Goal: Browse casually: Explore the website without a specific task or goal

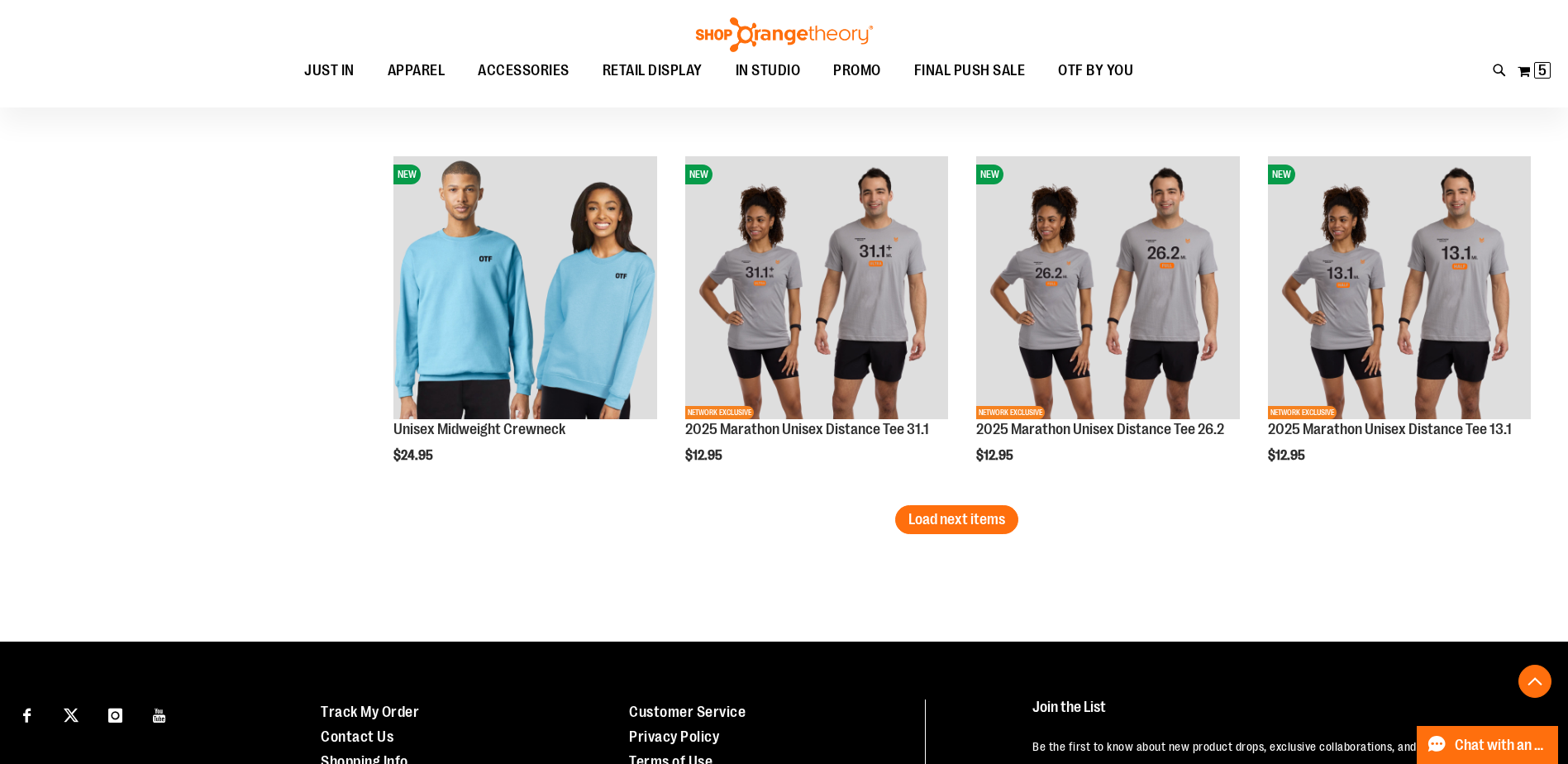
scroll to position [6101, 0]
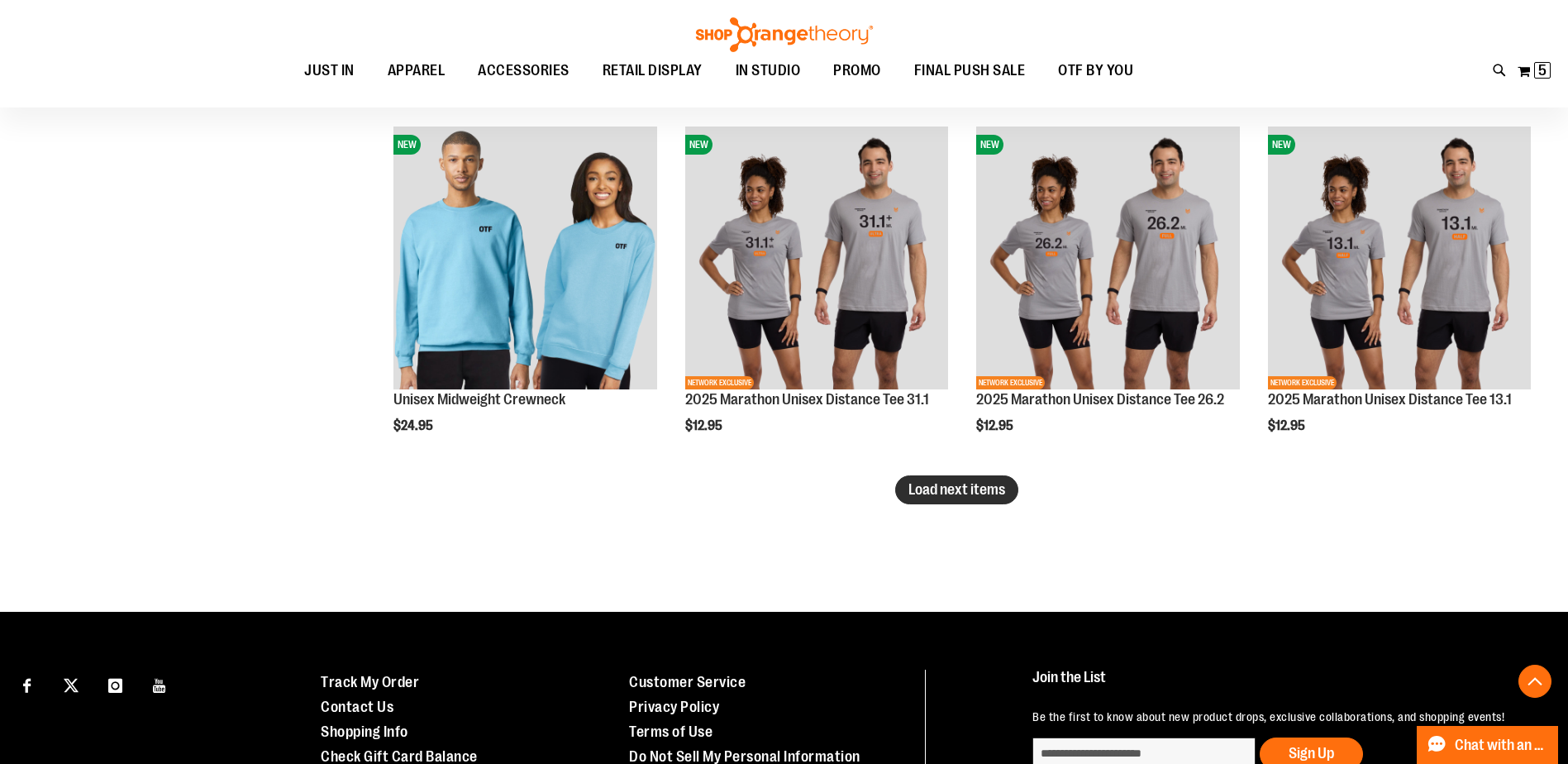
click at [976, 494] on span "Load next items" at bounding box center [956, 489] width 97 height 17
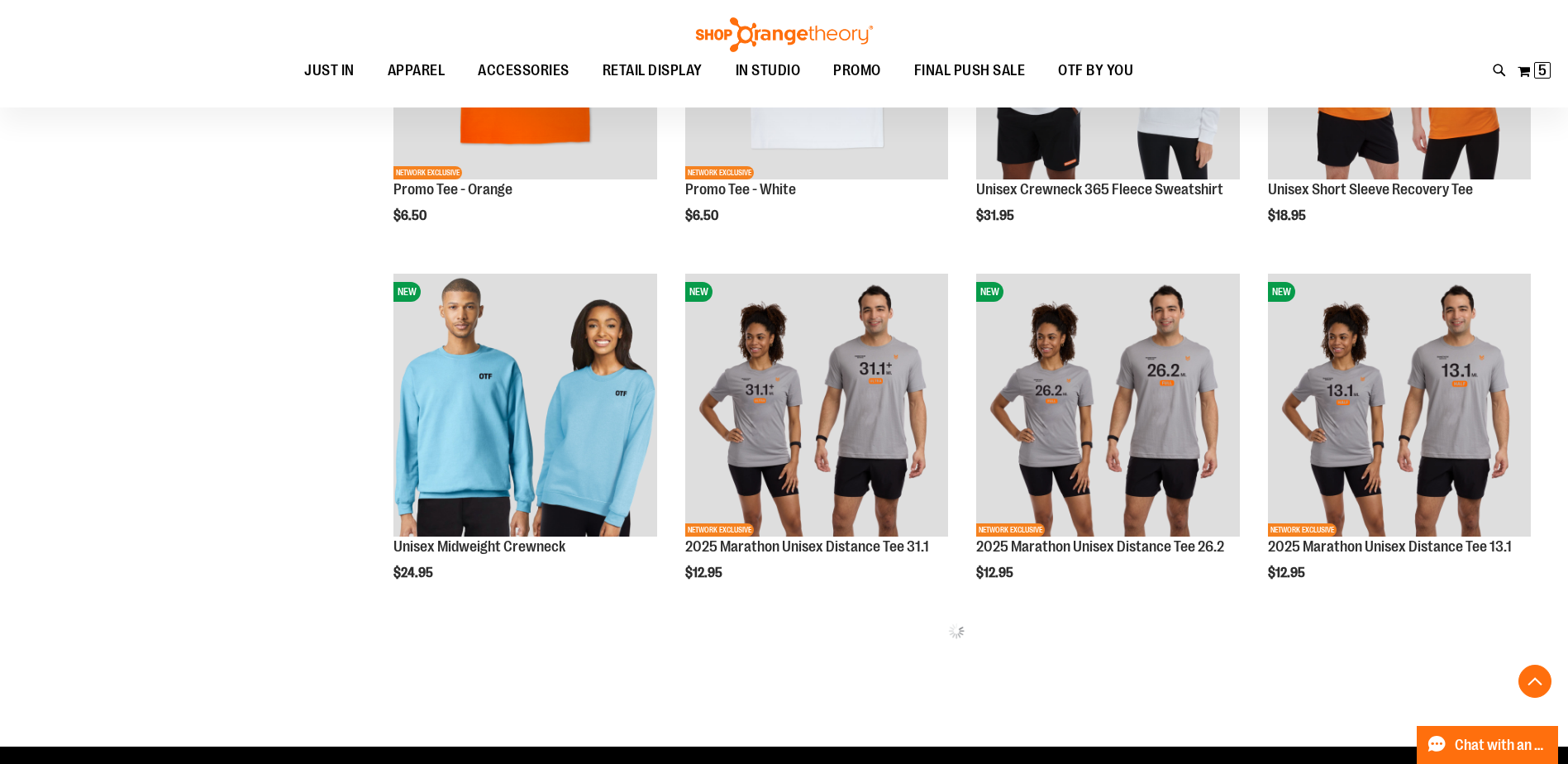
scroll to position [6018, 0]
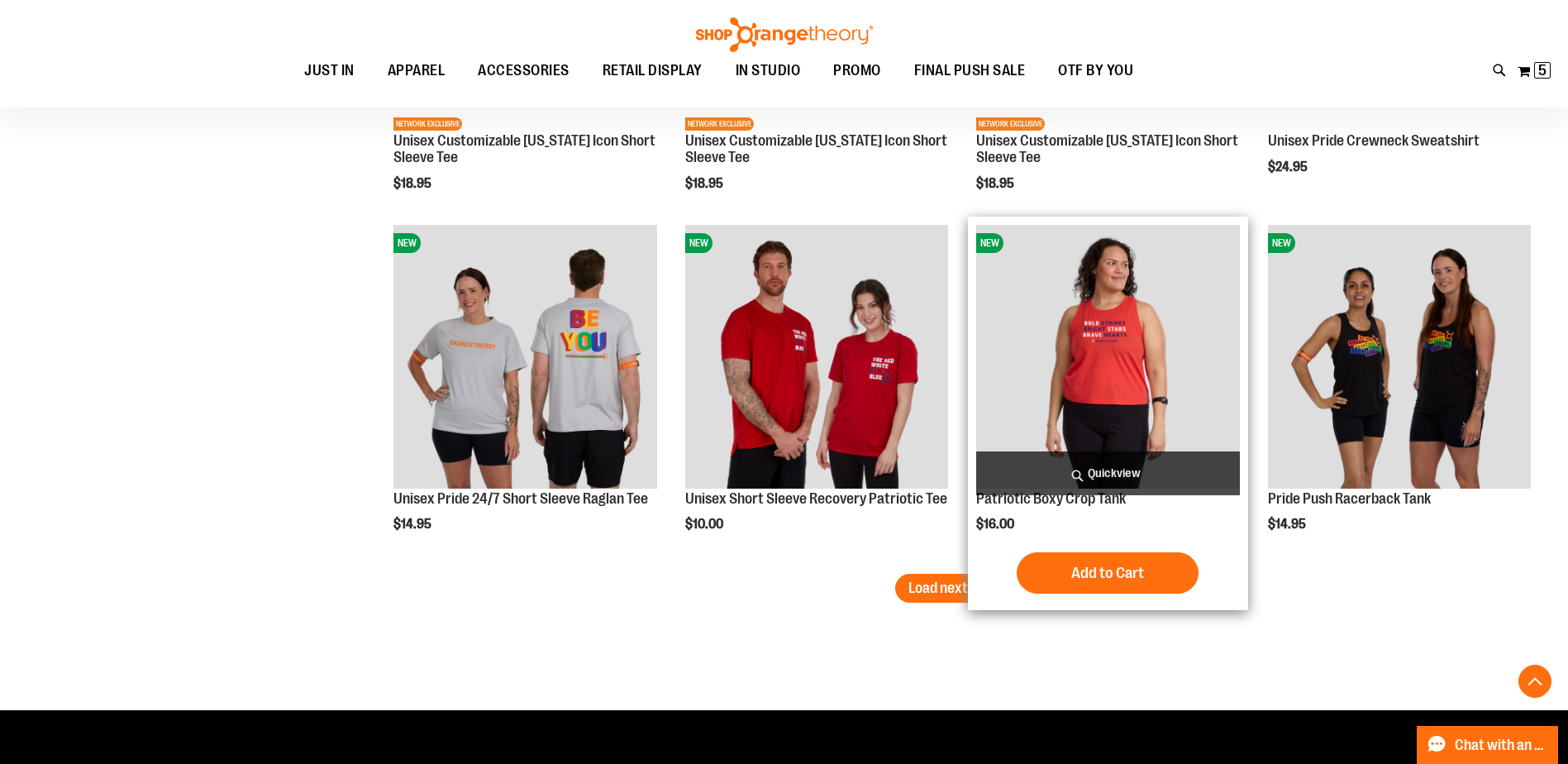
scroll to position [7093, 0]
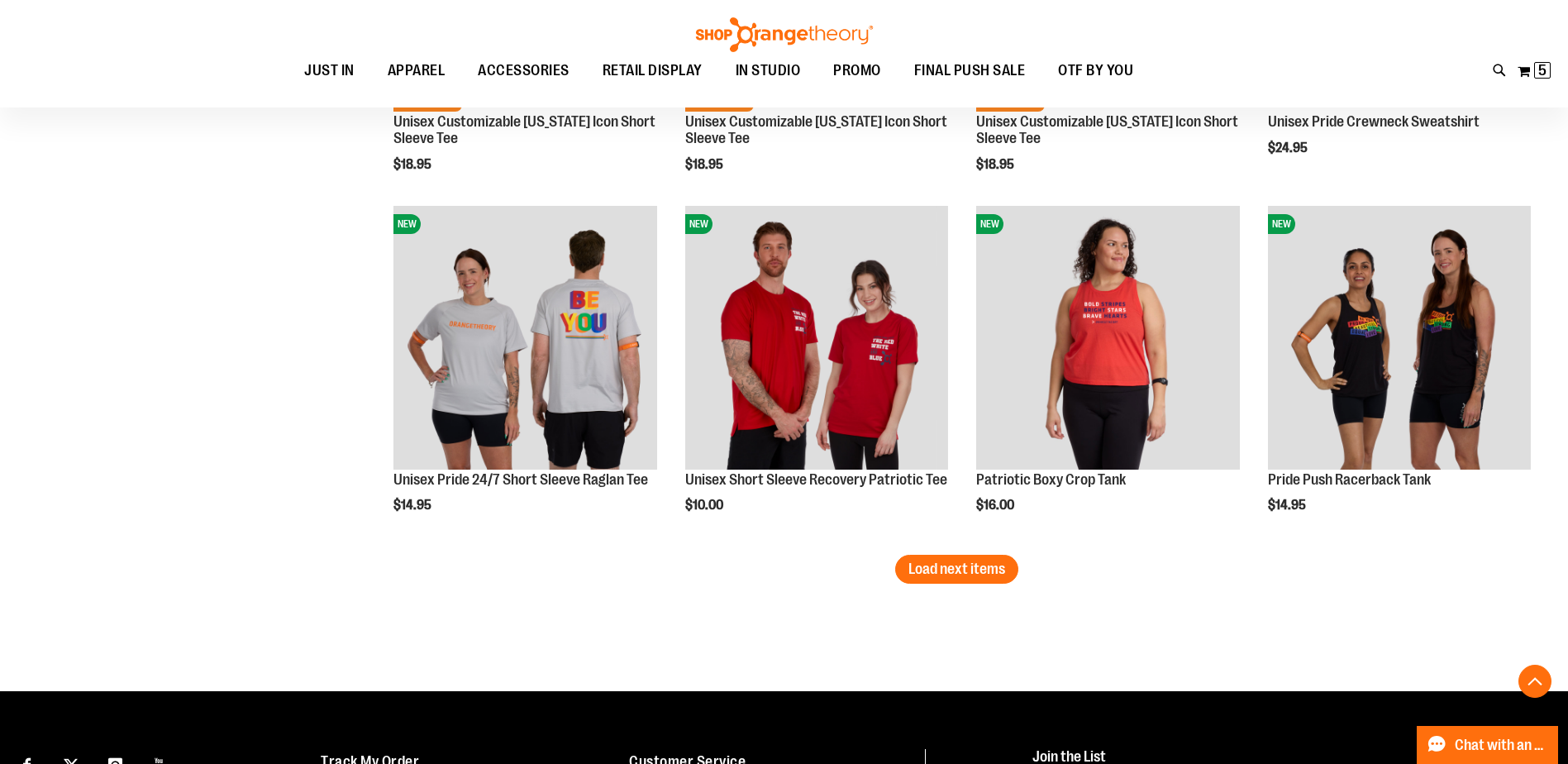
click at [977, 571] on span "Load next items" at bounding box center [956, 569] width 97 height 17
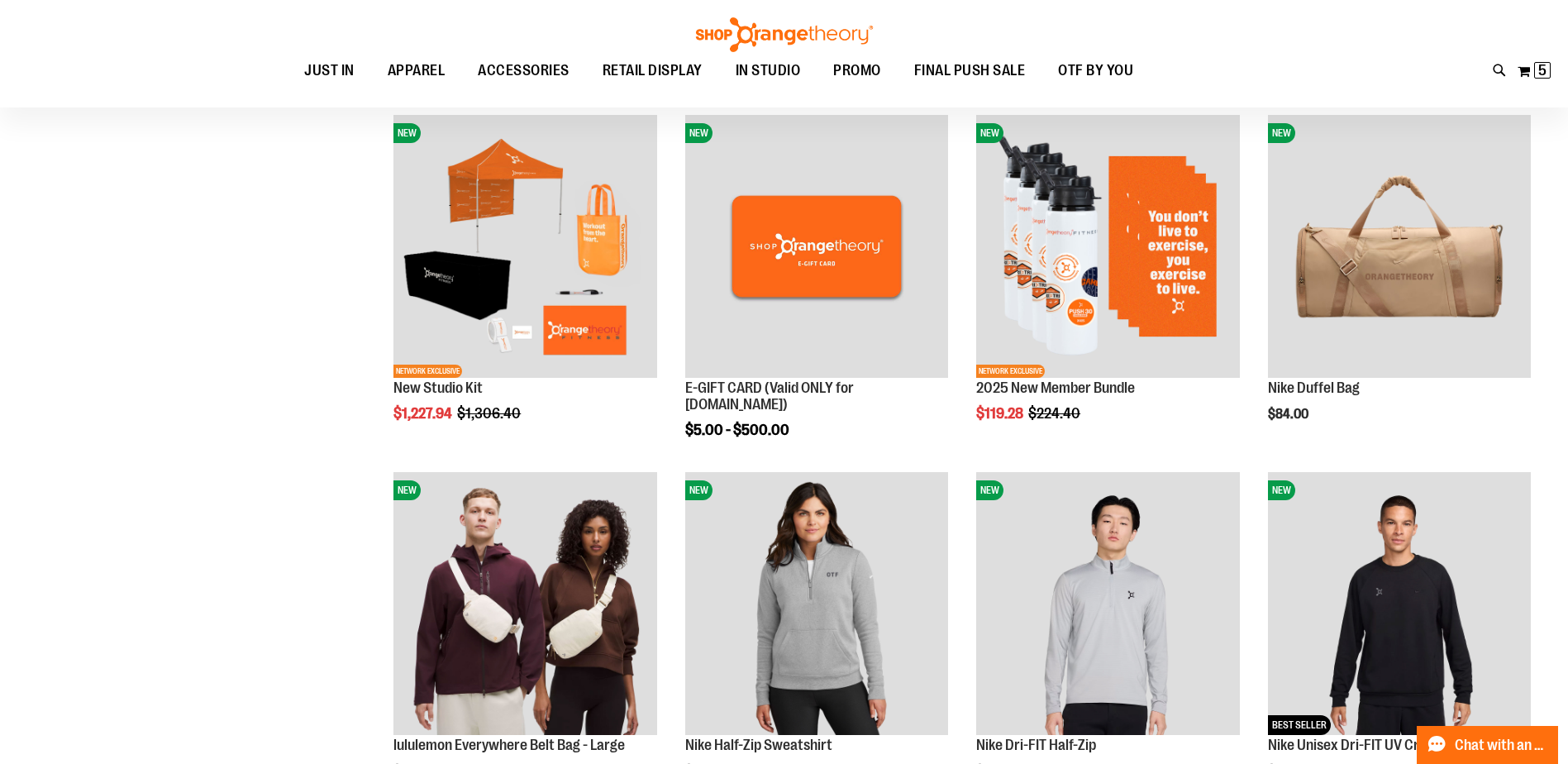
scroll to position [79, 0]
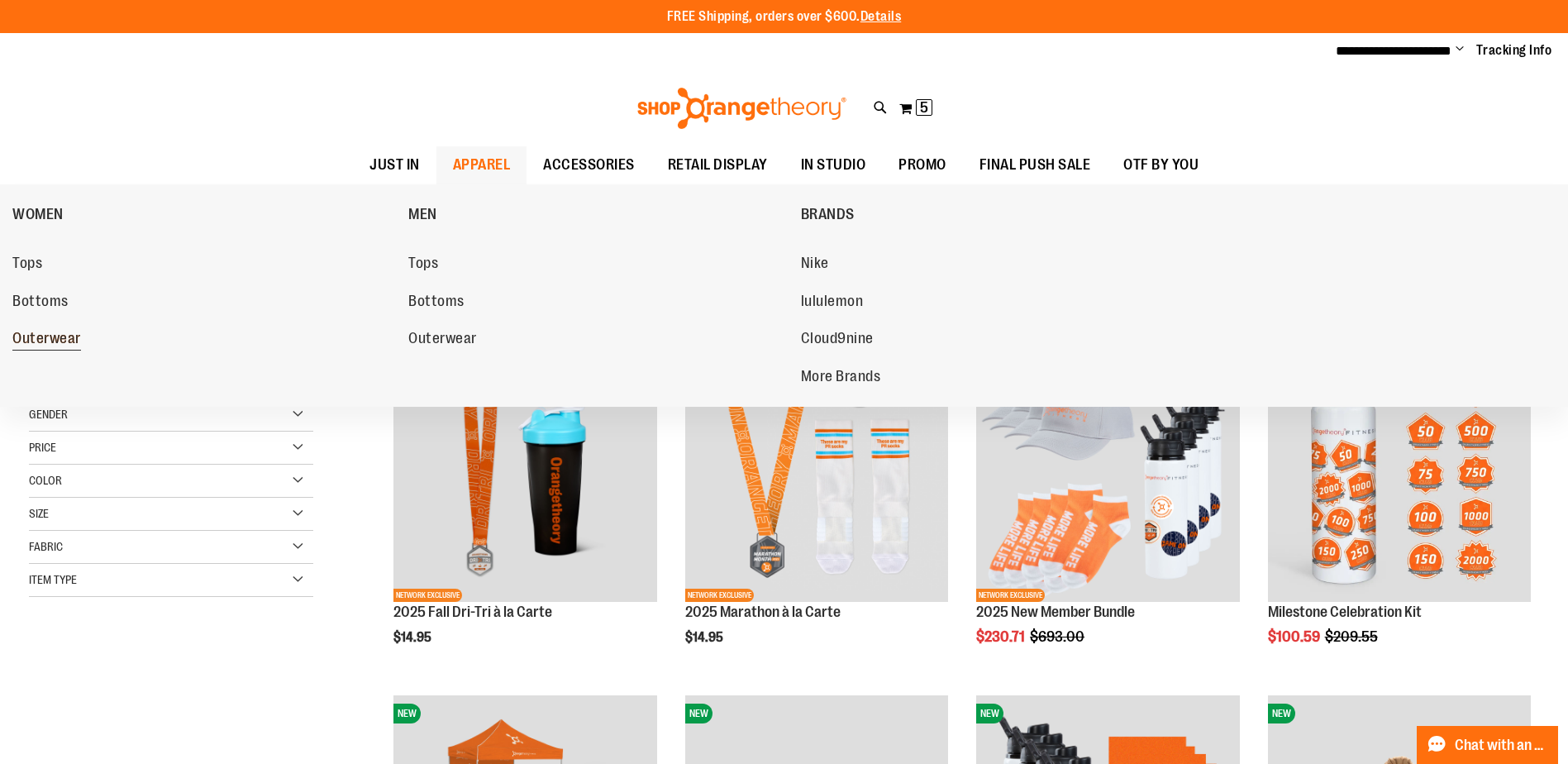
click at [43, 345] on span "Outerwear" at bounding box center [47, 340] width 69 height 21
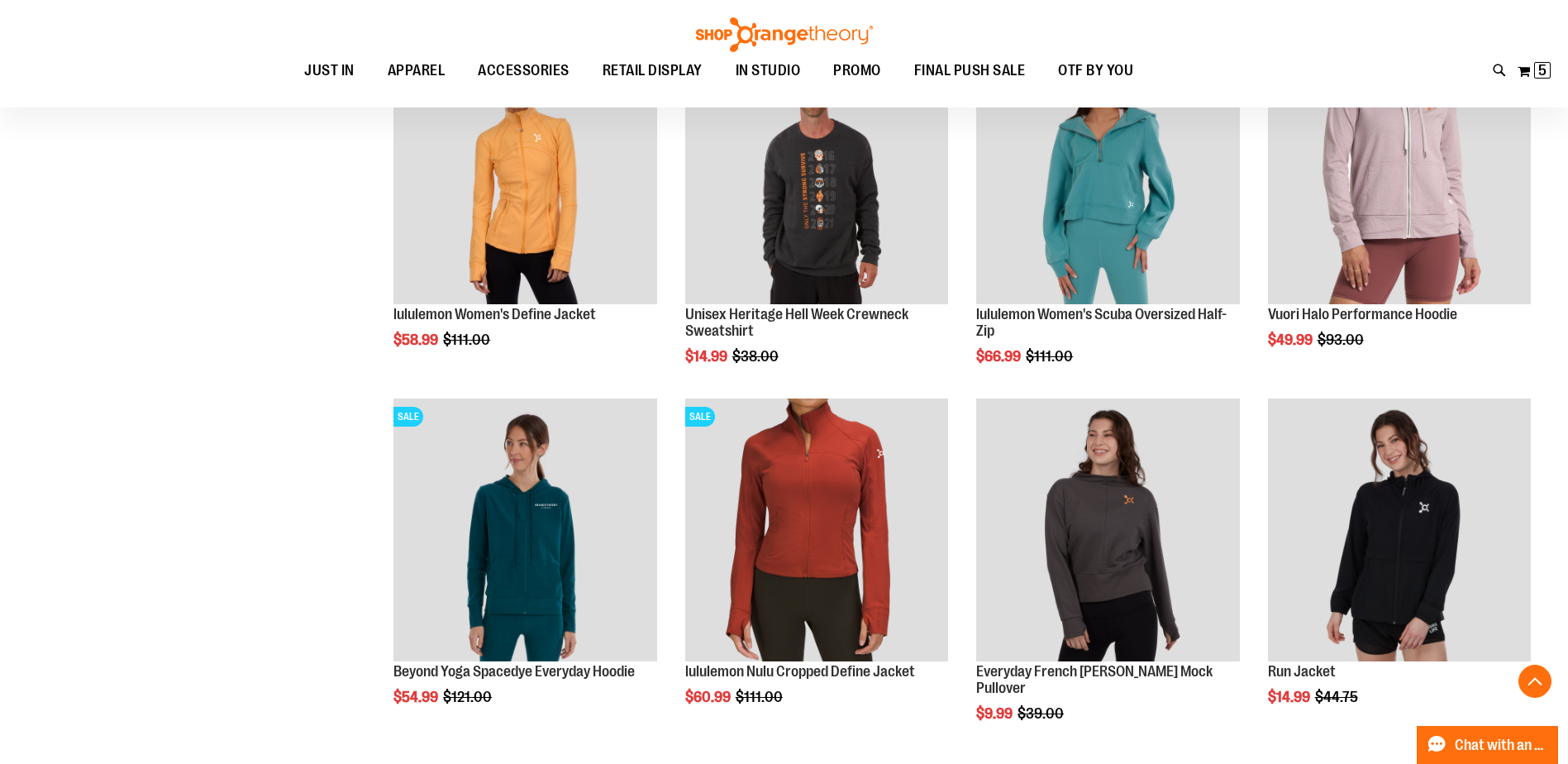
scroll to position [1074, 0]
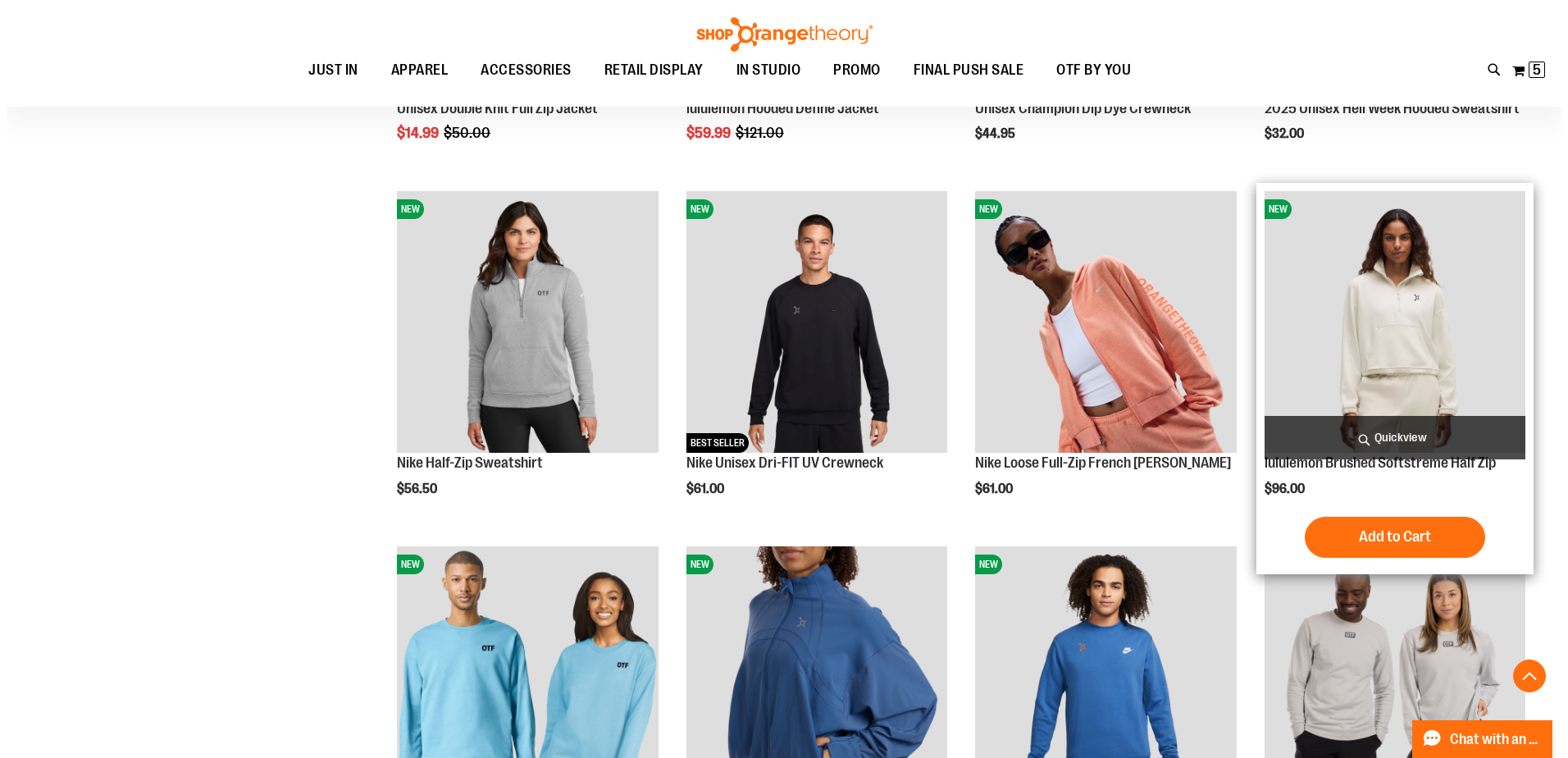
scroll to position [2706, 0]
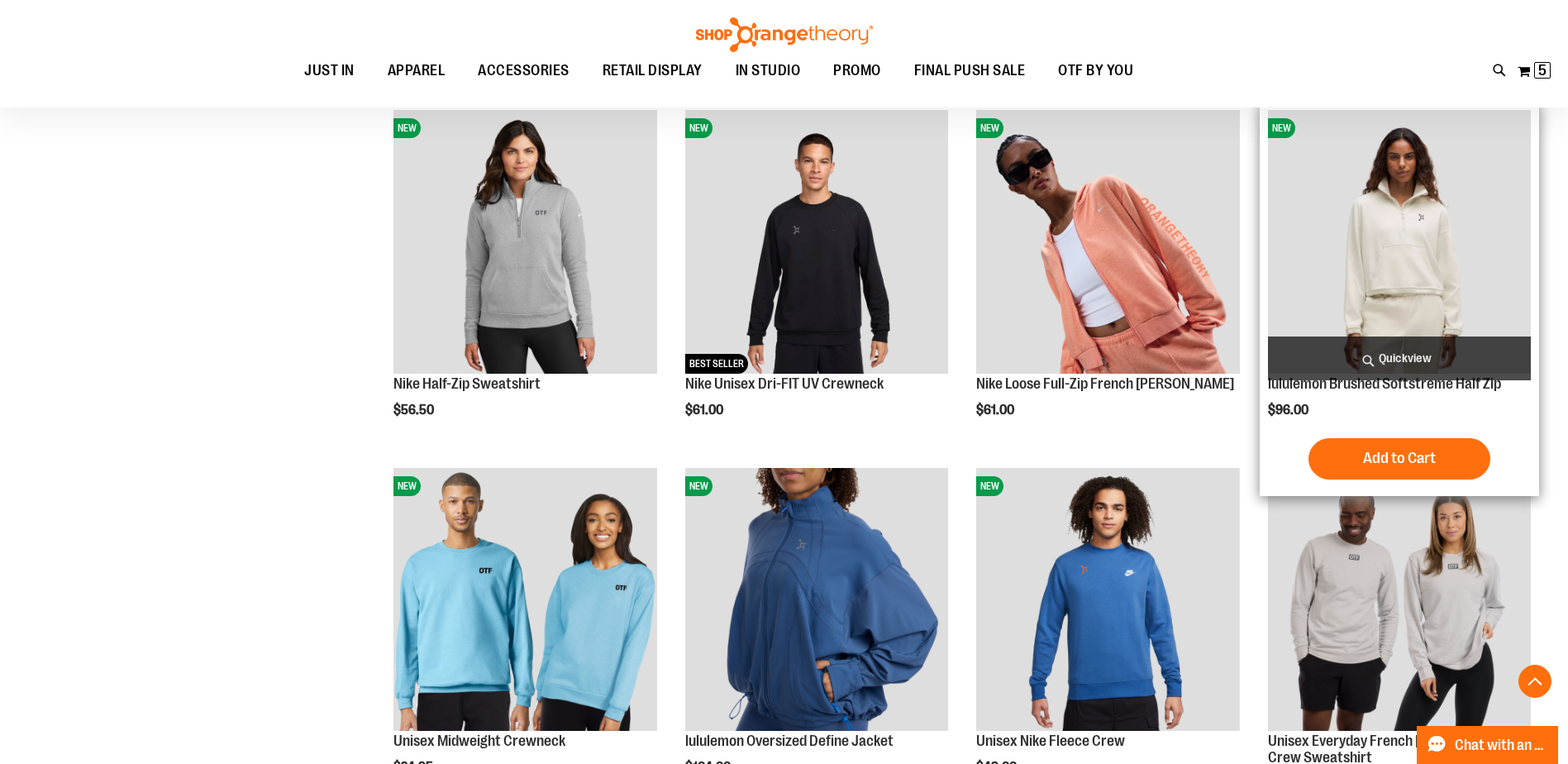
type input "**********"
click at [1437, 344] on span "Quickview" at bounding box center [1399, 358] width 262 height 43
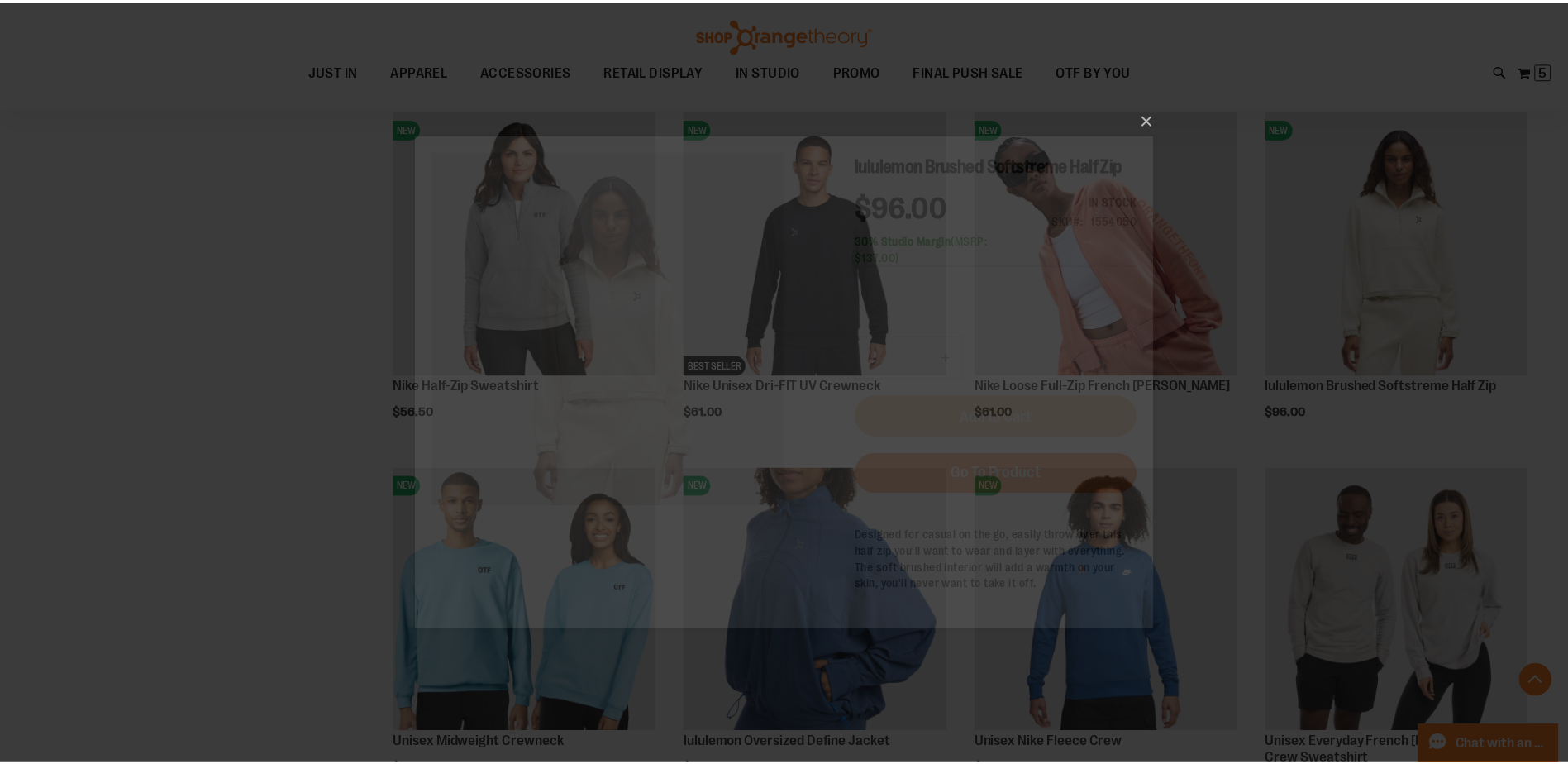
scroll to position [0, 0]
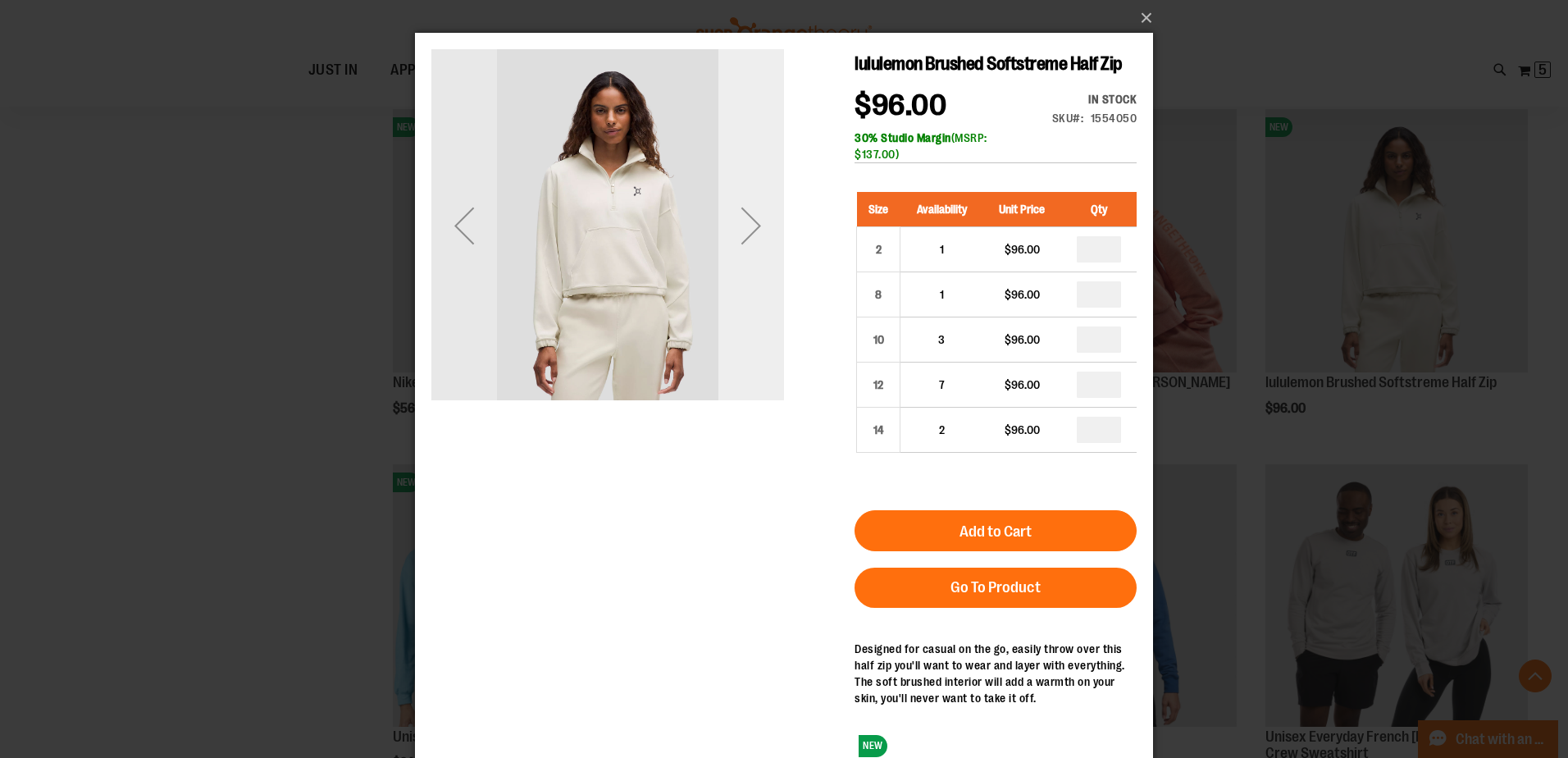
click at [749, 252] on div "Next" at bounding box center [751, 225] width 66 height 66
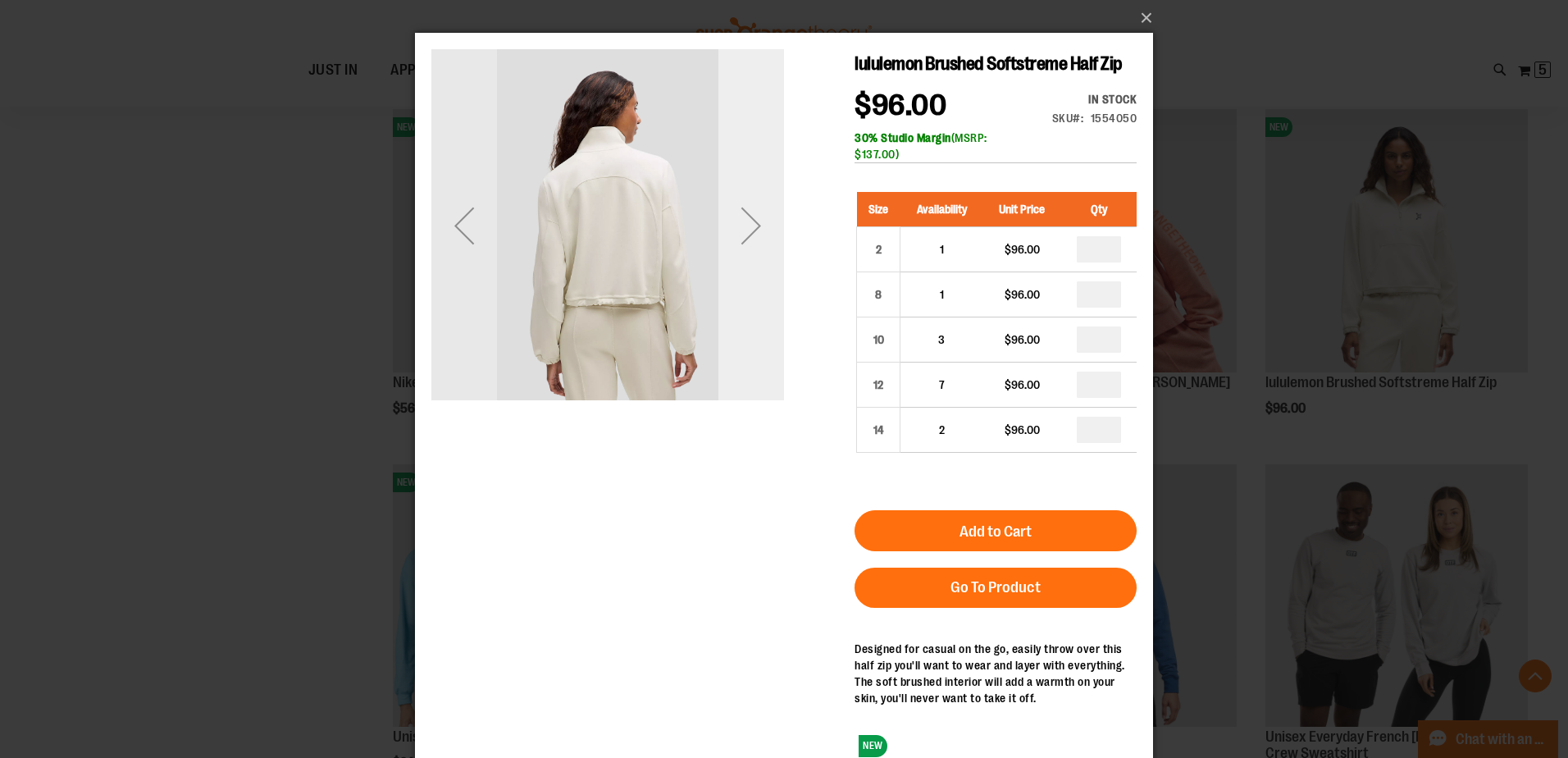
click at [749, 239] on div "Next" at bounding box center [751, 225] width 66 height 66
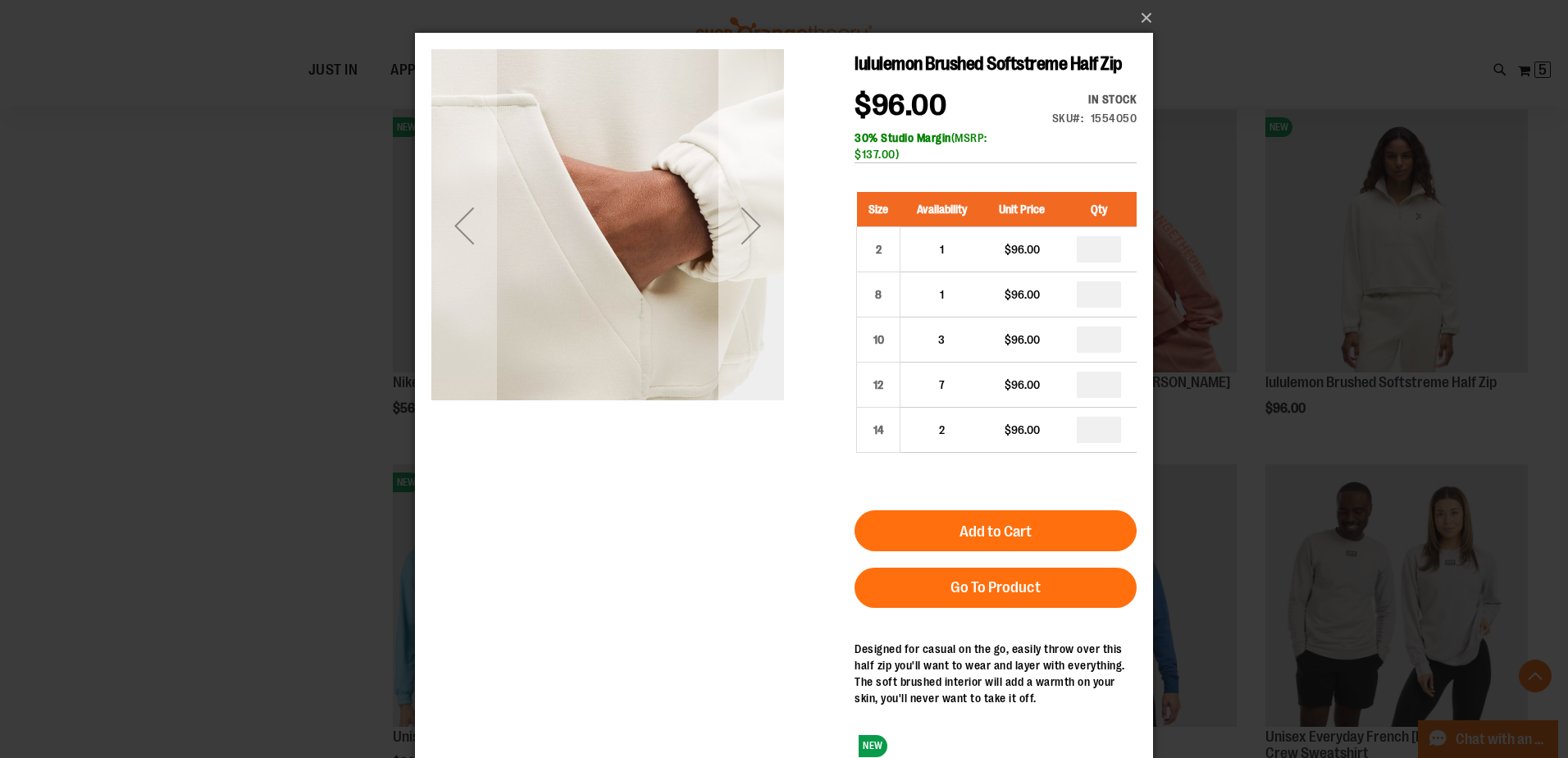
click at [760, 215] on div "Next" at bounding box center [751, 225] width 66 height 66
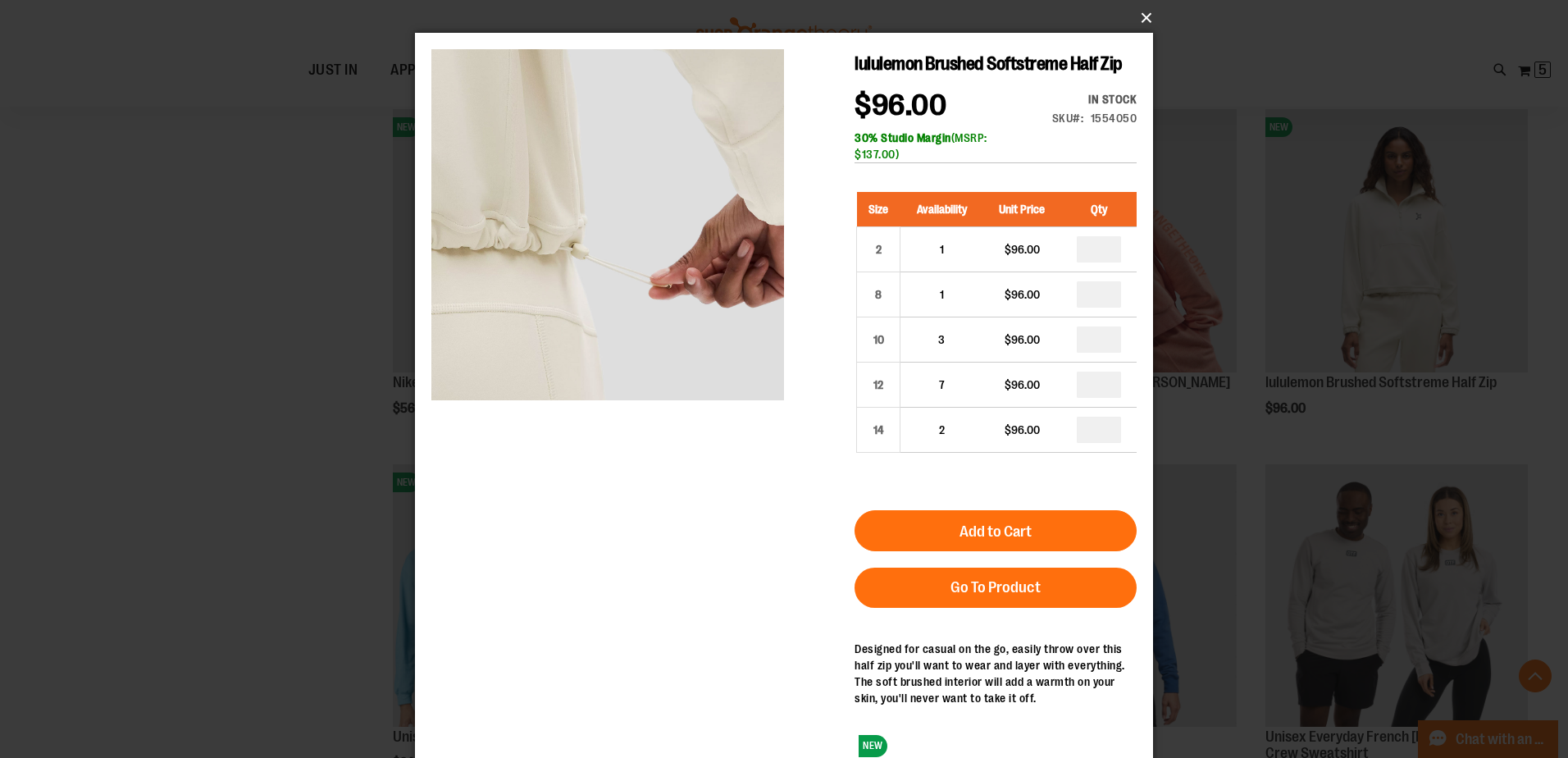
click at [1145, 12] on button "×" at bounding box center [789, 18] width 738 height 36
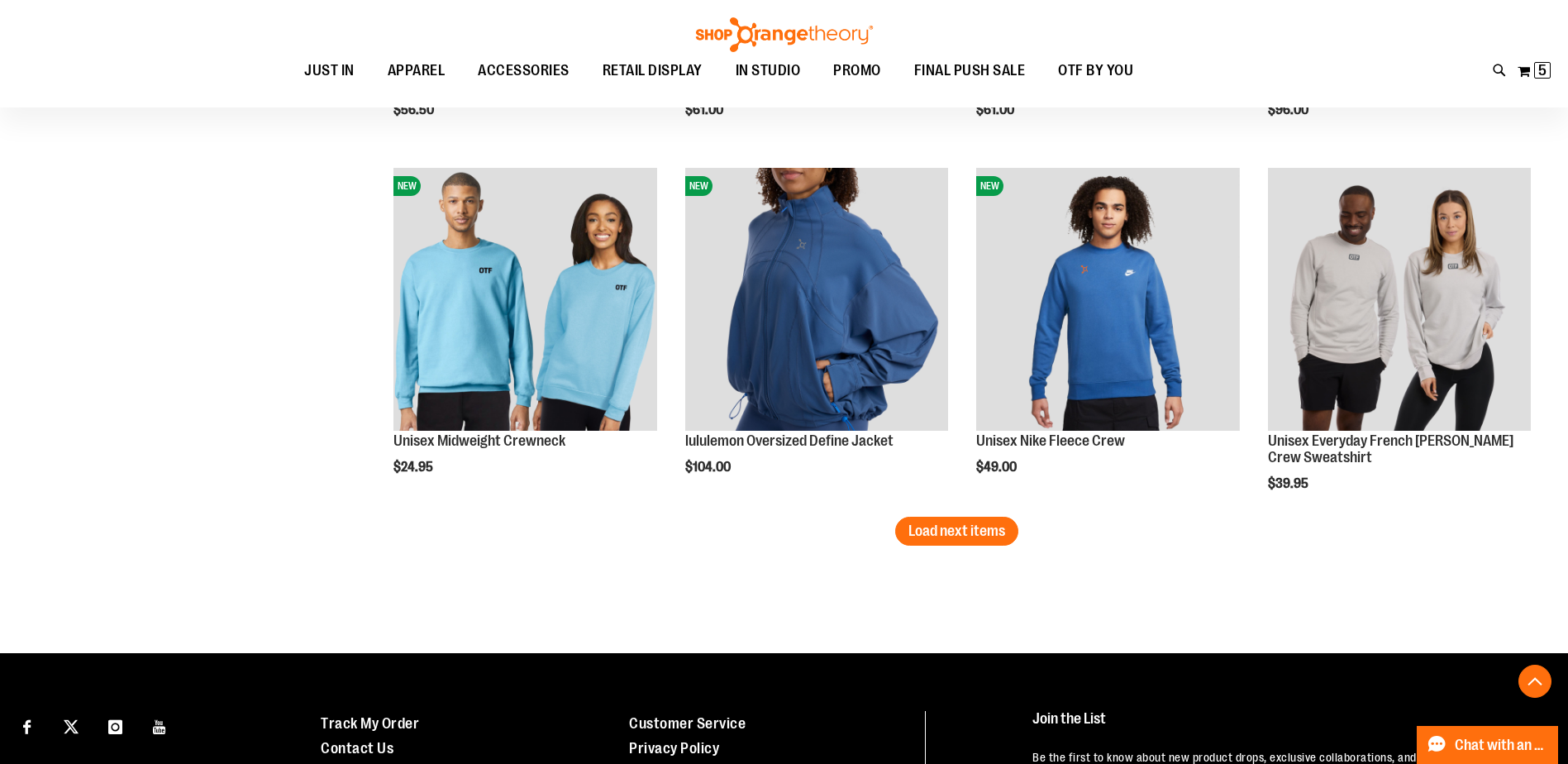
scroll to position [3141, 0]
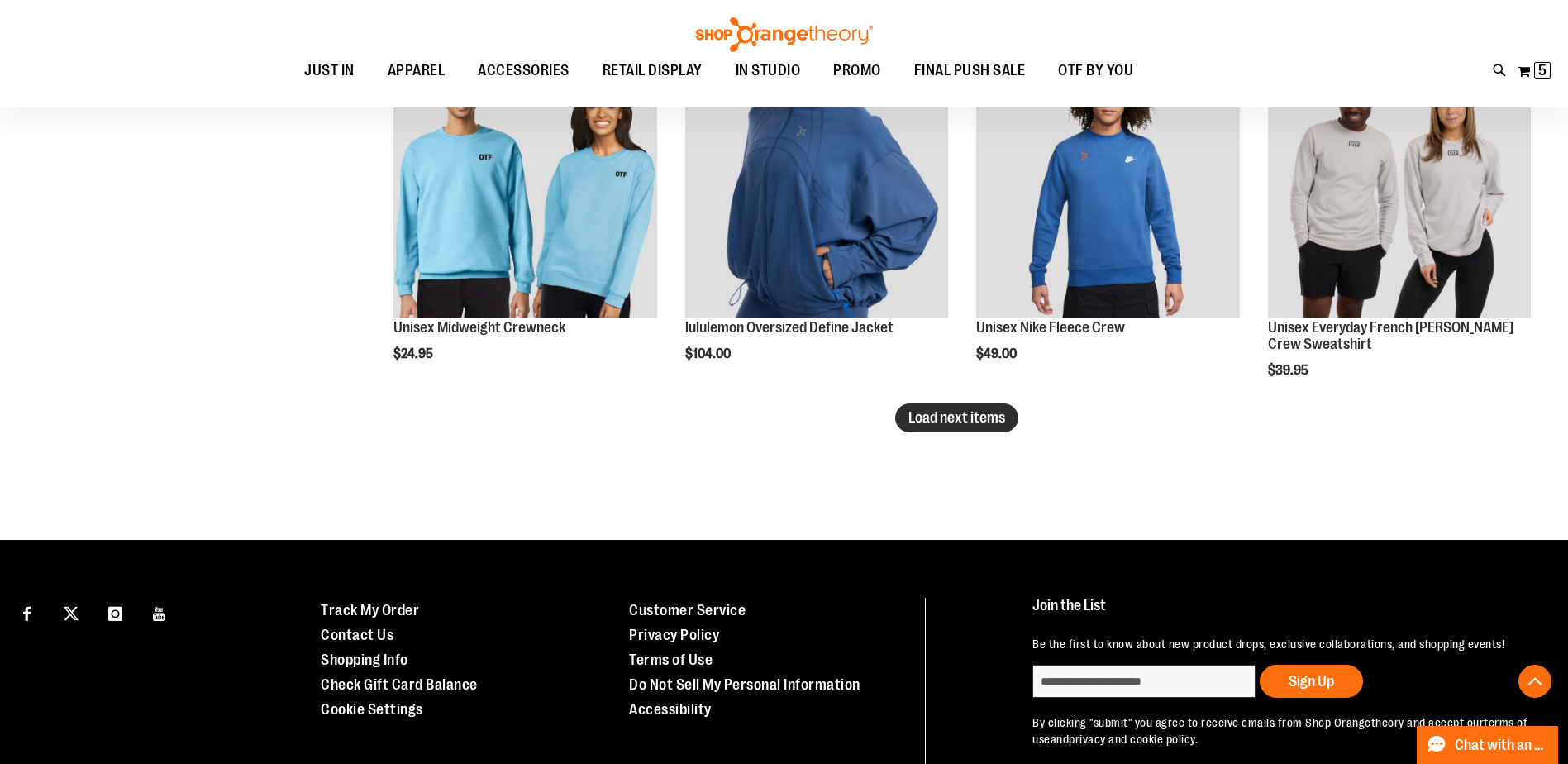
click at [952, 415] on span "Load next items" at bounding box center [956, 418] width 97 height 17
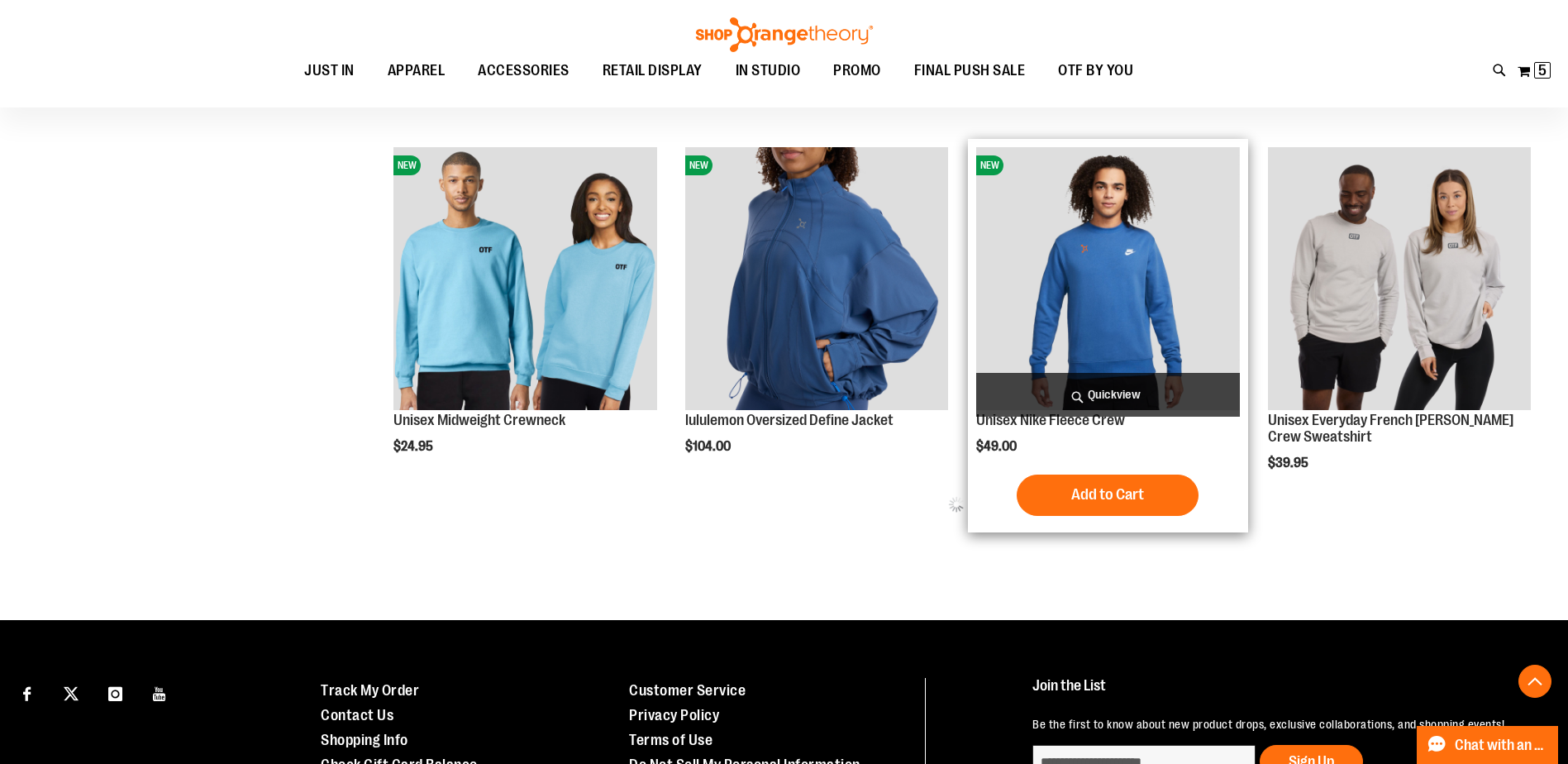
scroll to position [3047, 0]
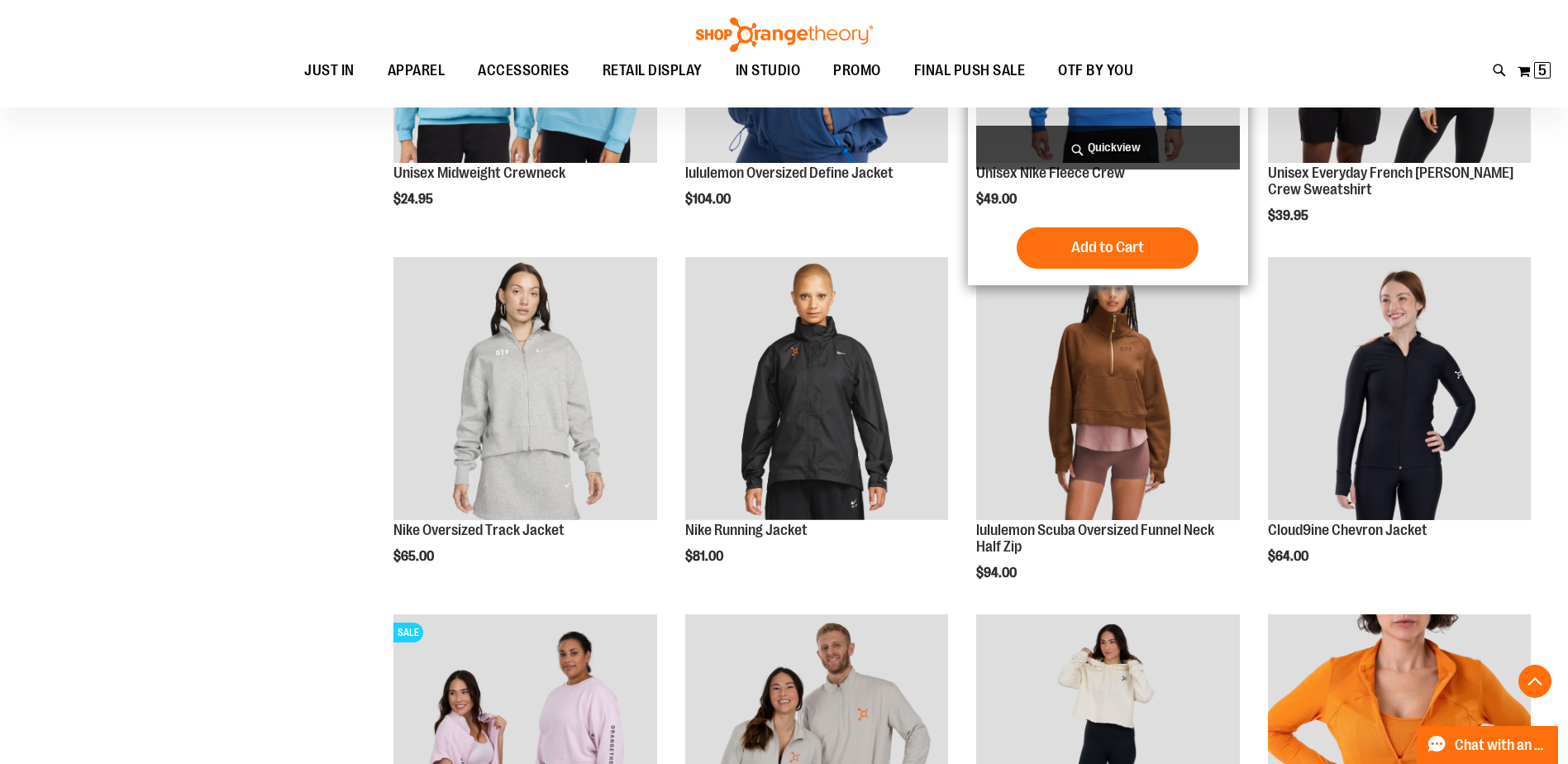
scroll to position [3378, 0]
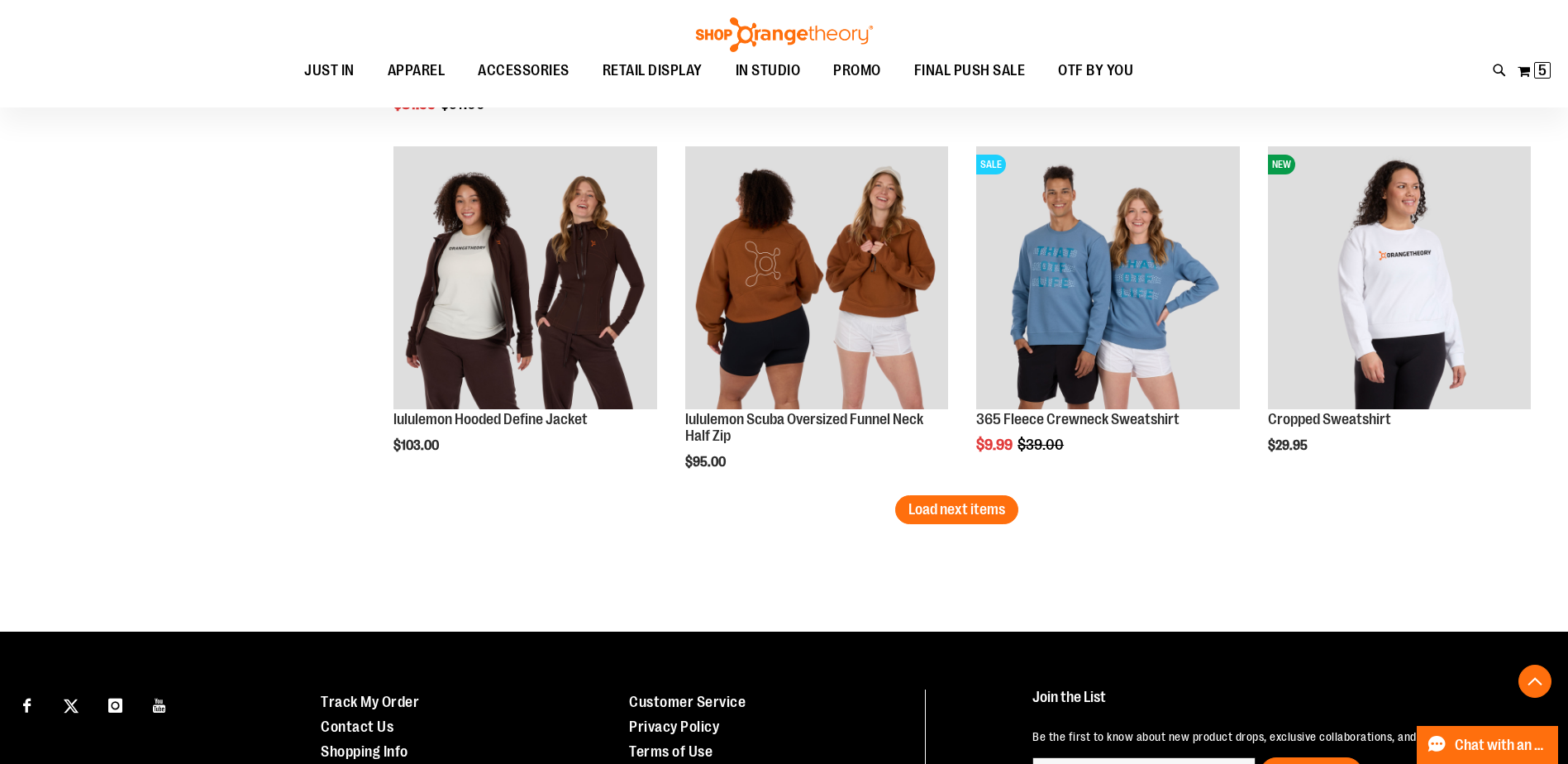
scroll to position [4122, 0]
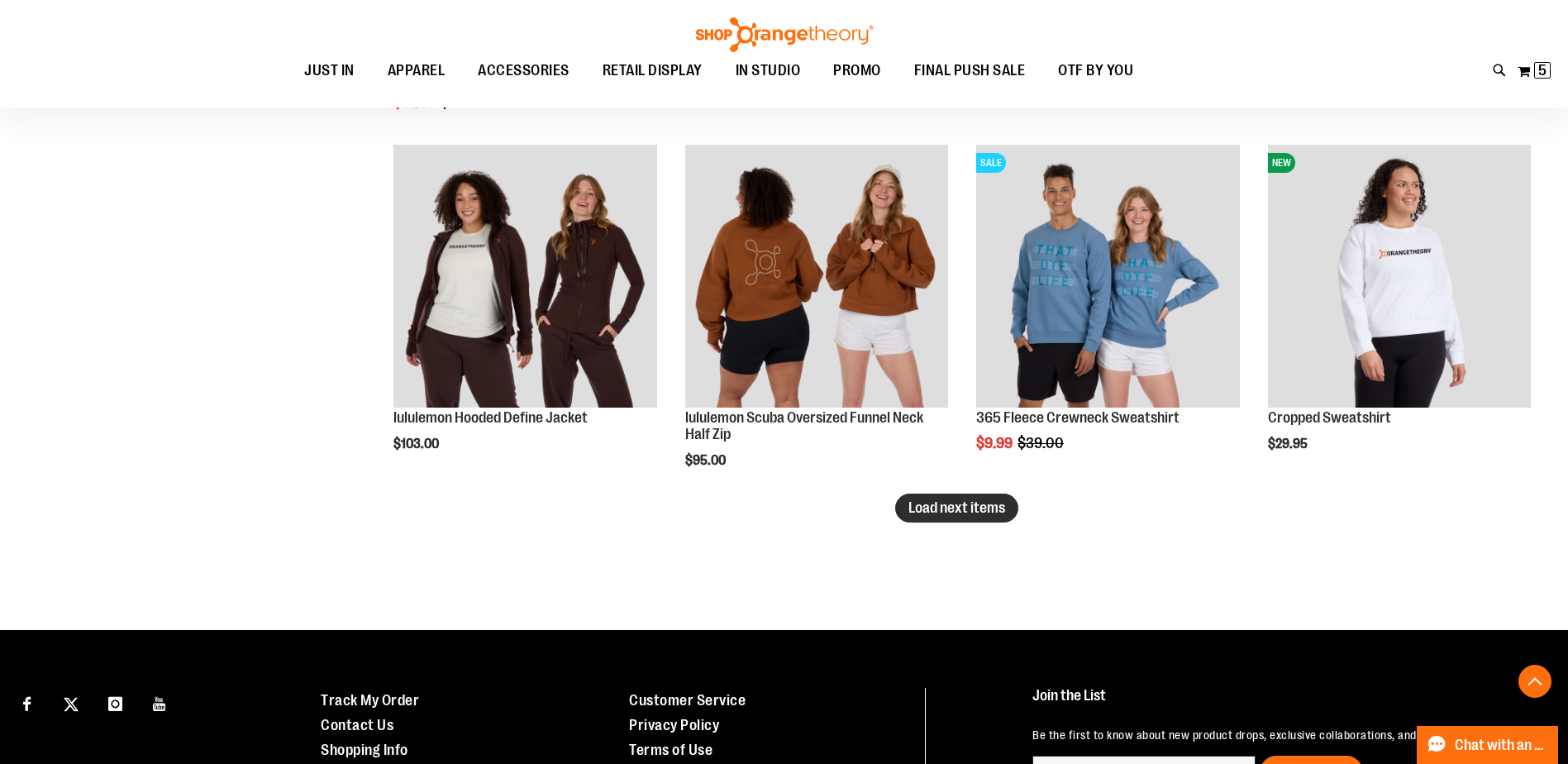
click at [954, 510] on span "Load next items" at bounding box center [956, 507] width 97 height 17
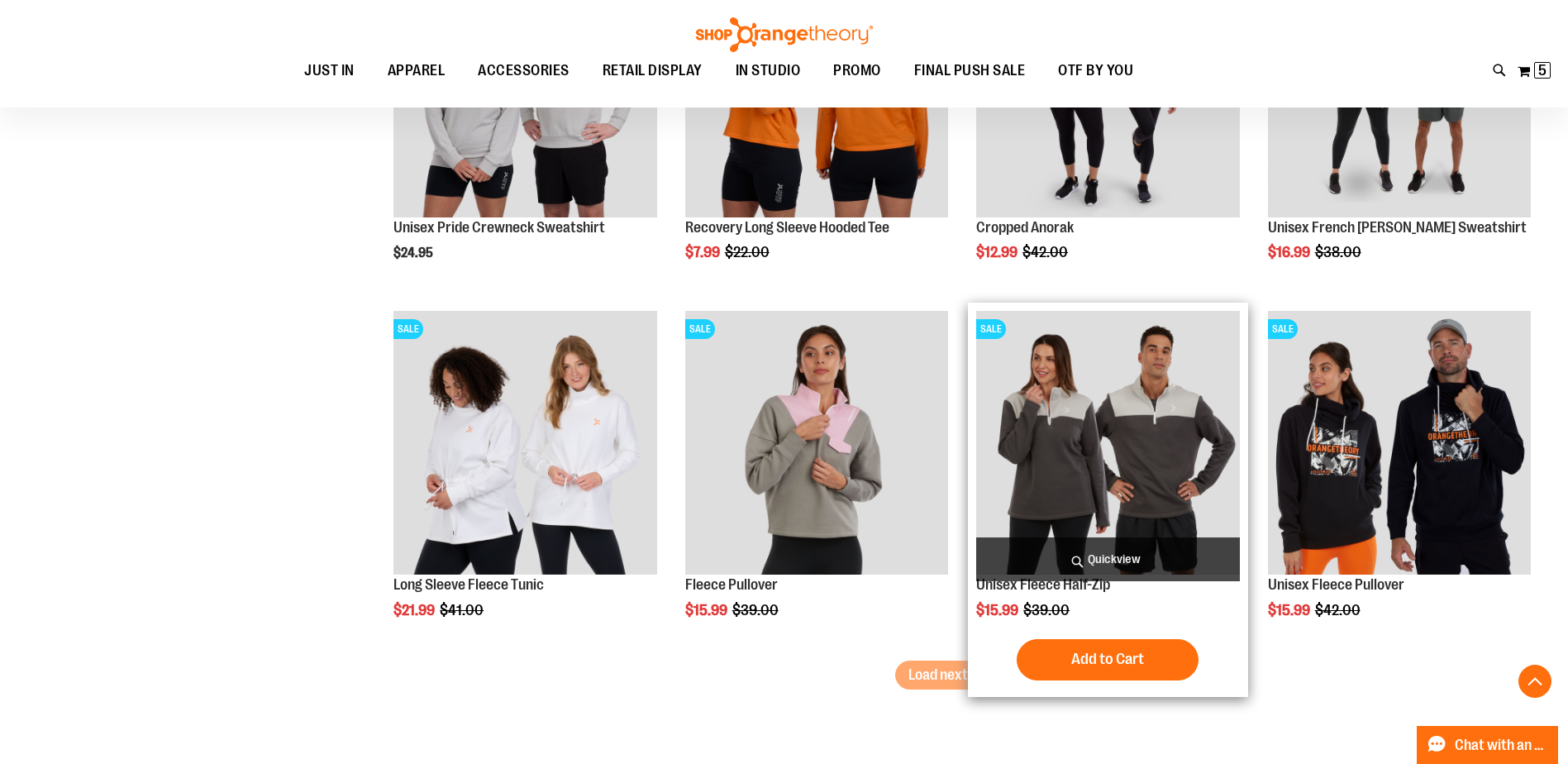
scroll to position [5028, 0]
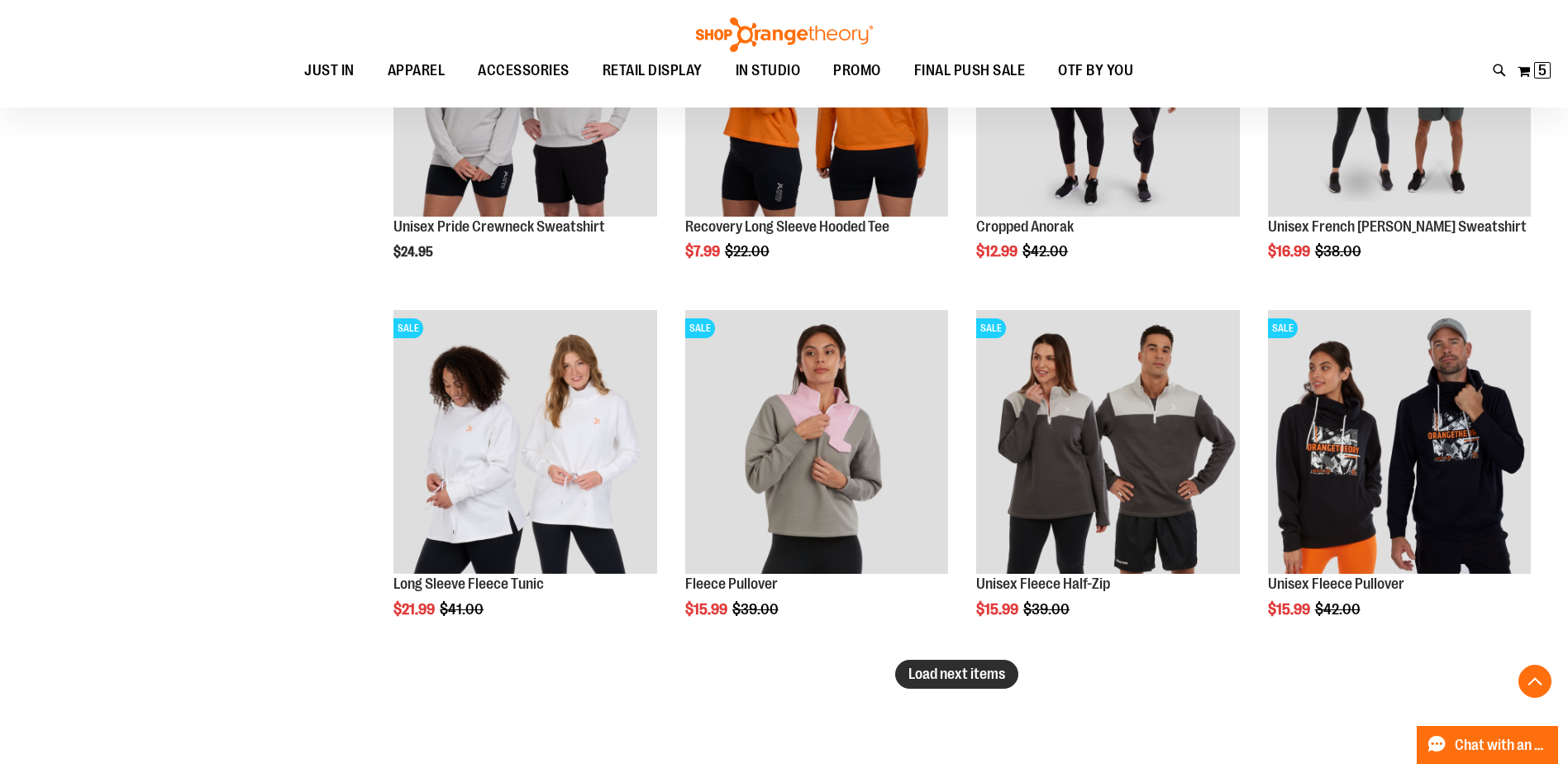
click at [962, 674] on span "Load next items" at bounding box center [956, 673] width 97 height 17
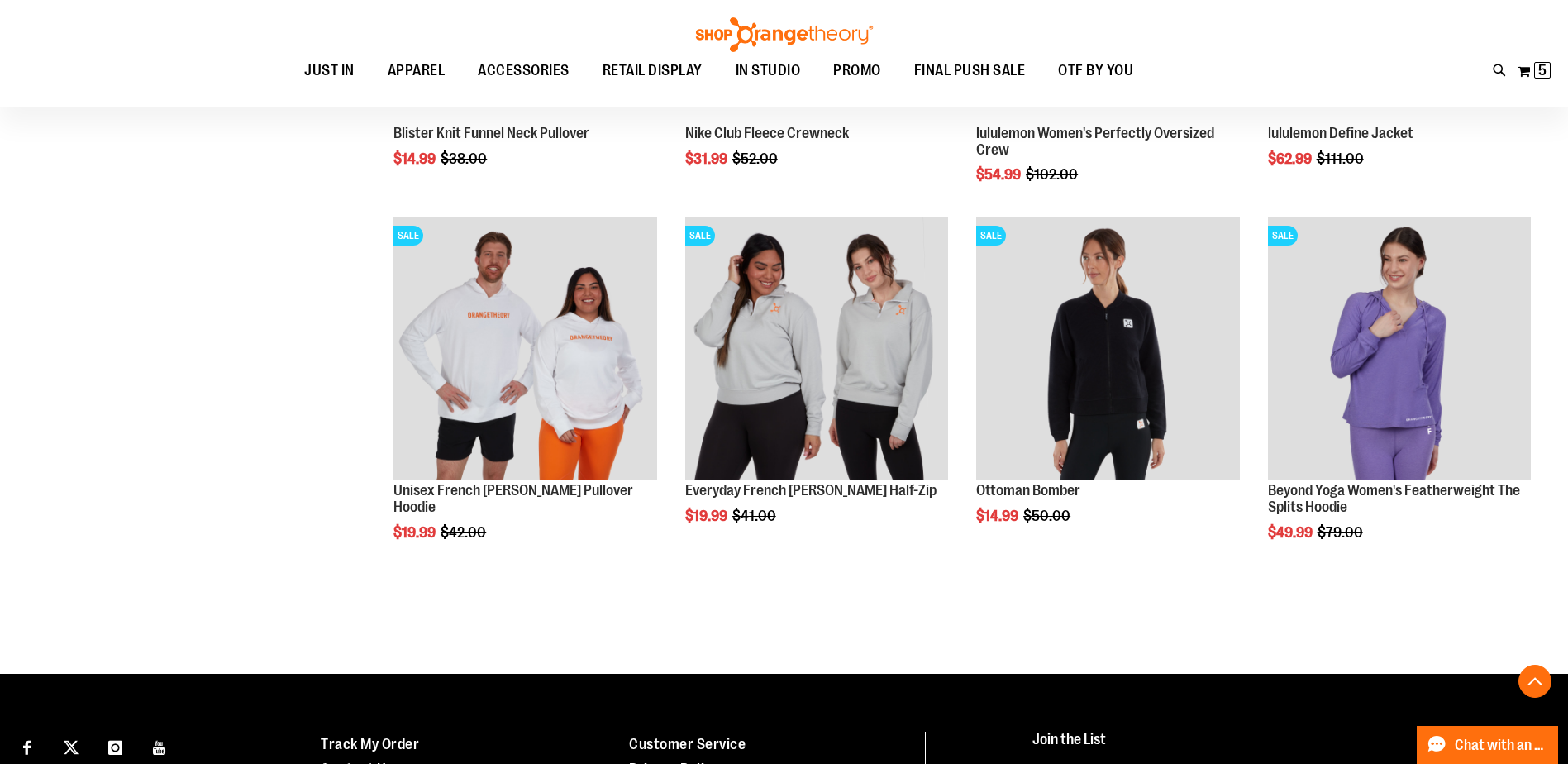
scroll to position [5854, 0]
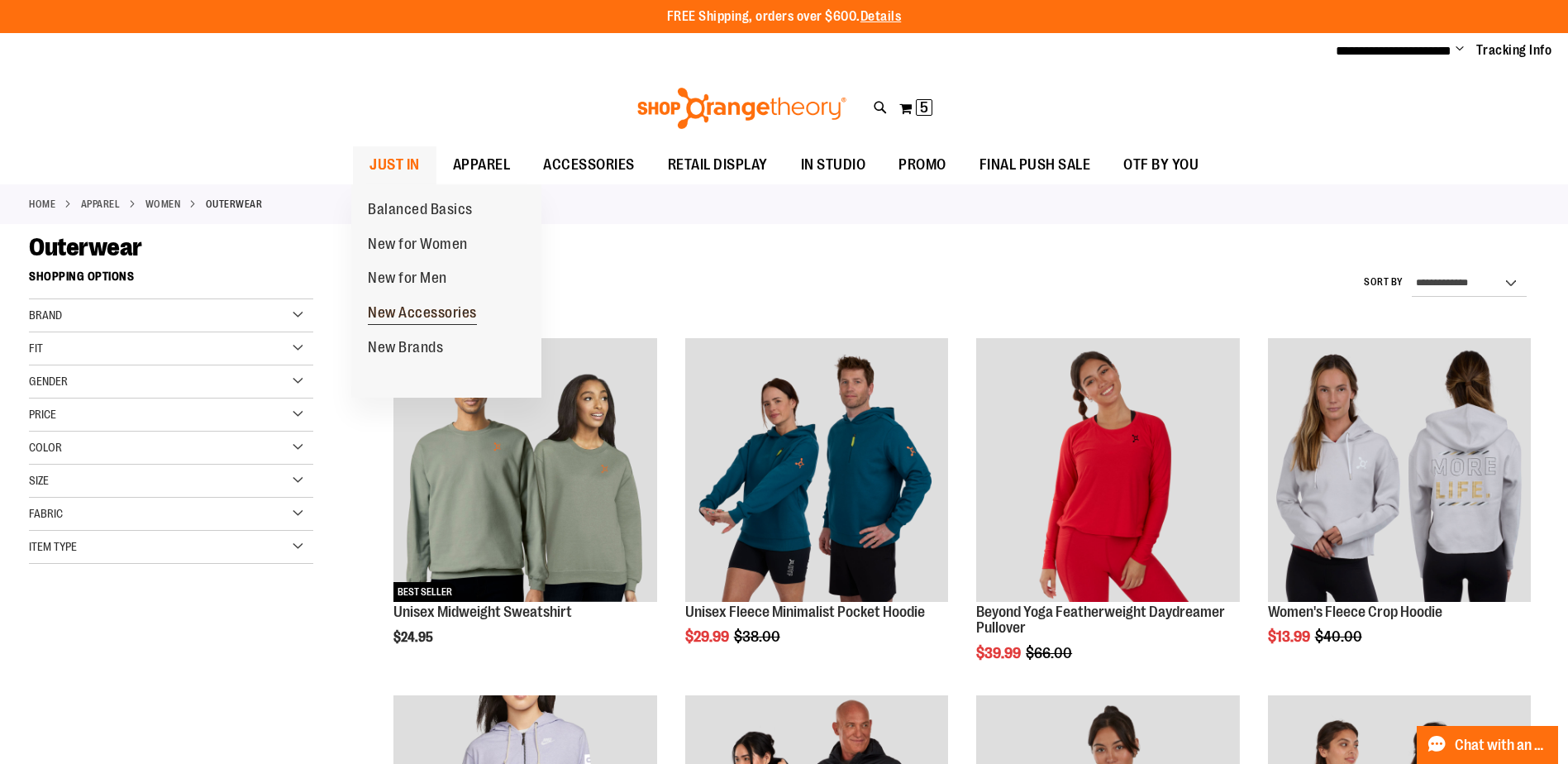
click at [397, 323] on span "New Accessories" at bounding box center [422, 314] width 110 height 21
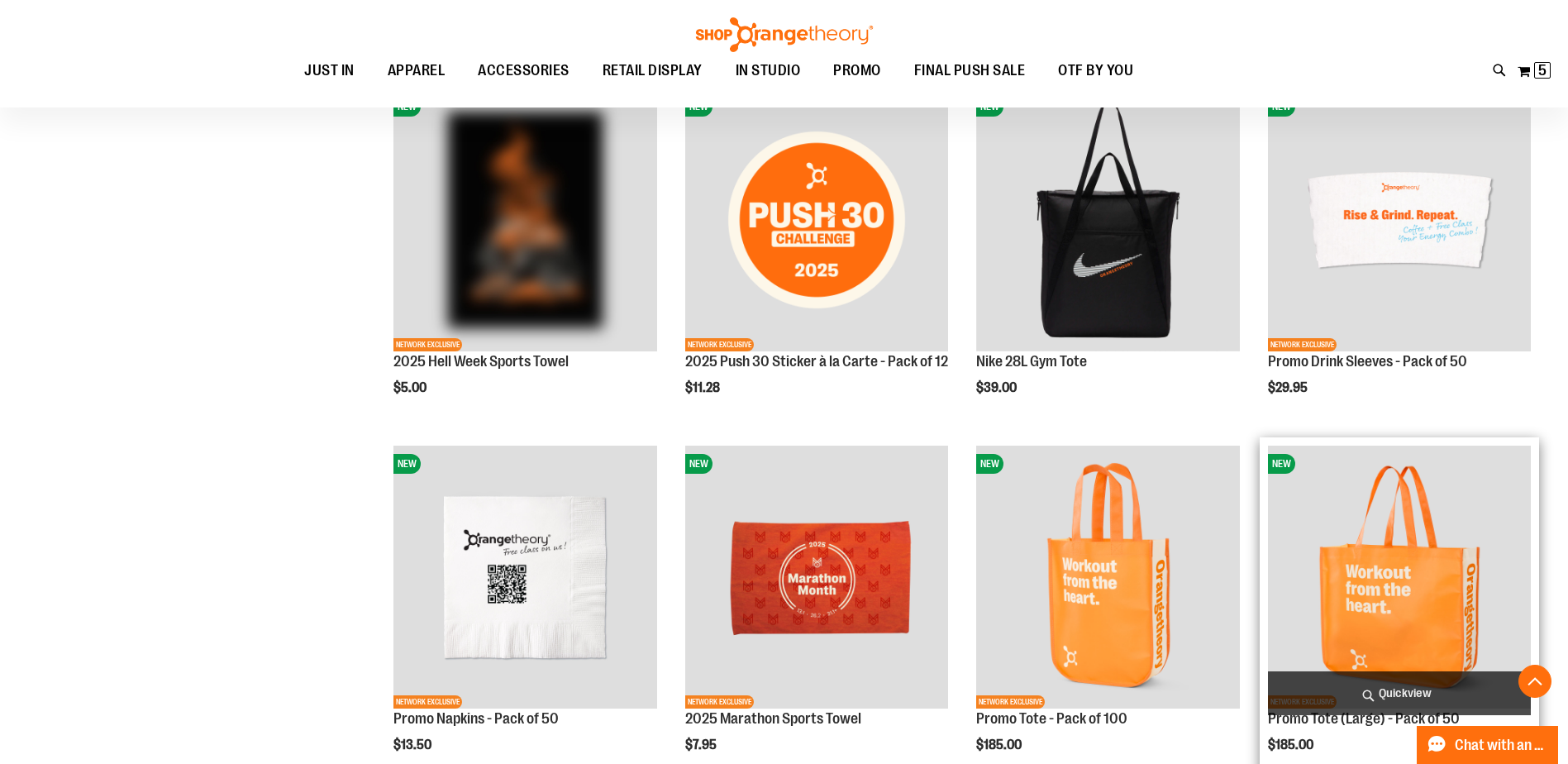
scroll to position [1322, 0]
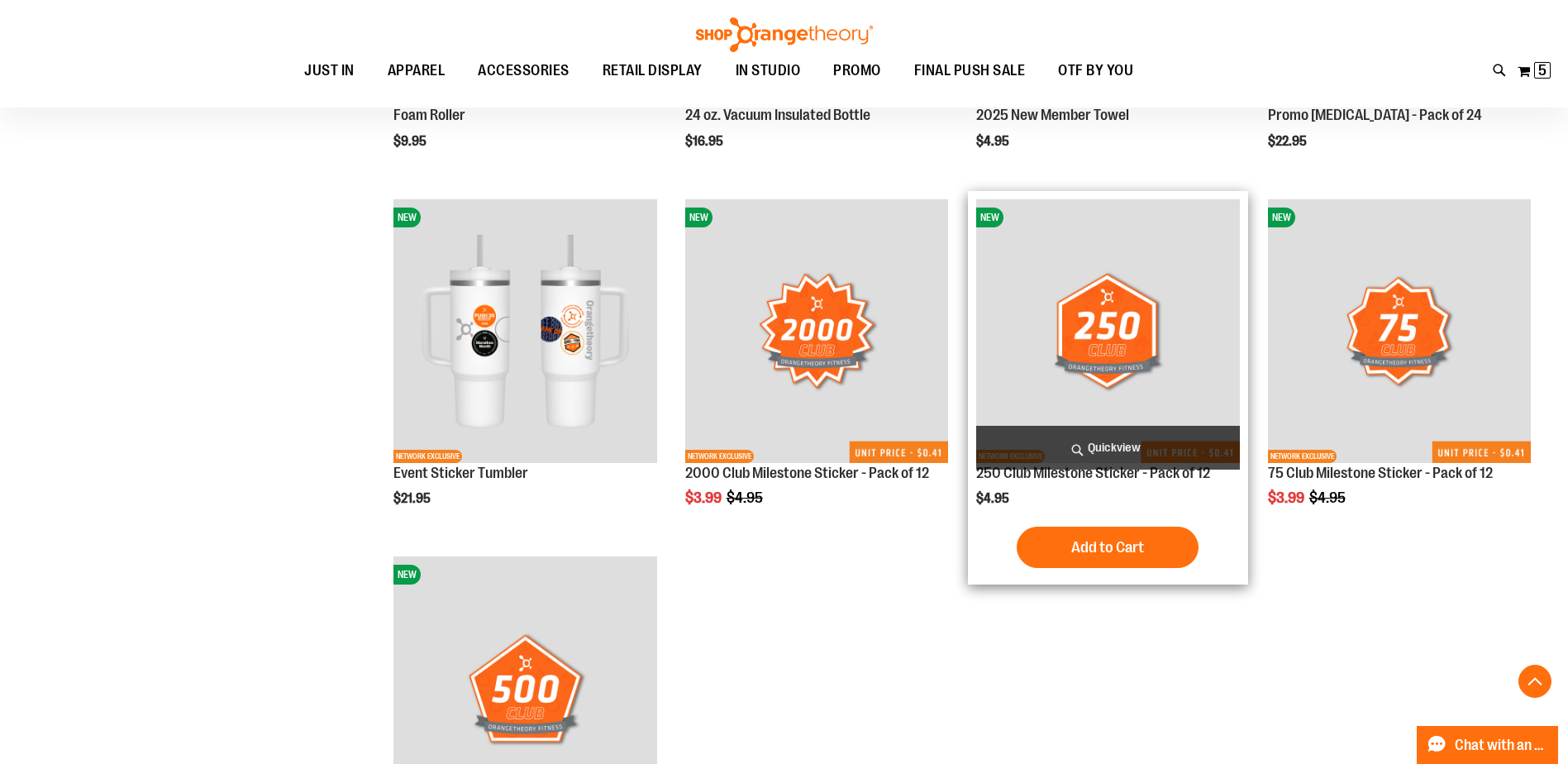
scroll to position [2314, 0]
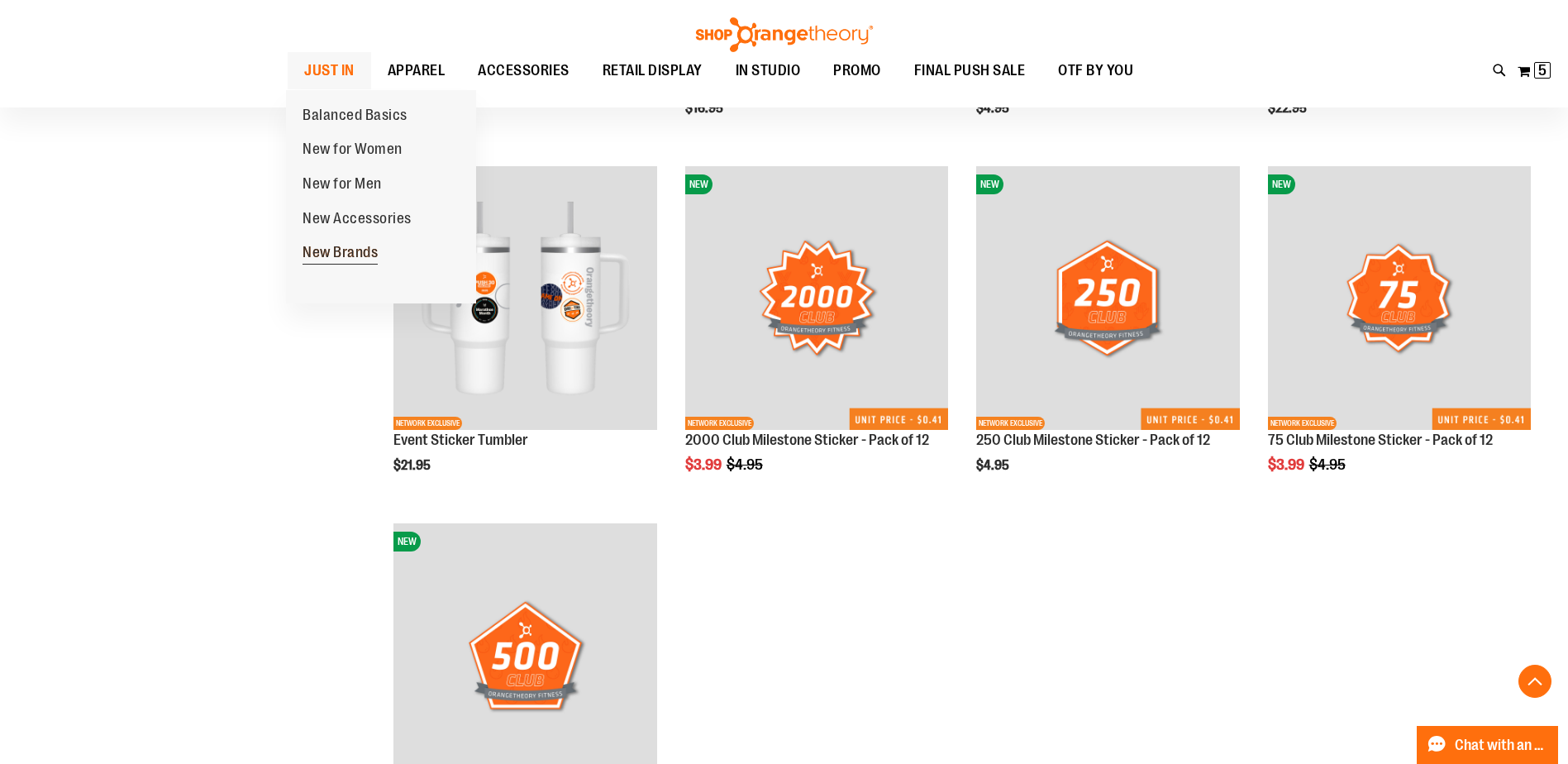
type input "**********"
click at [331, 257] on span "New Brands" at bounding box center [340, 254] width 75 height 21
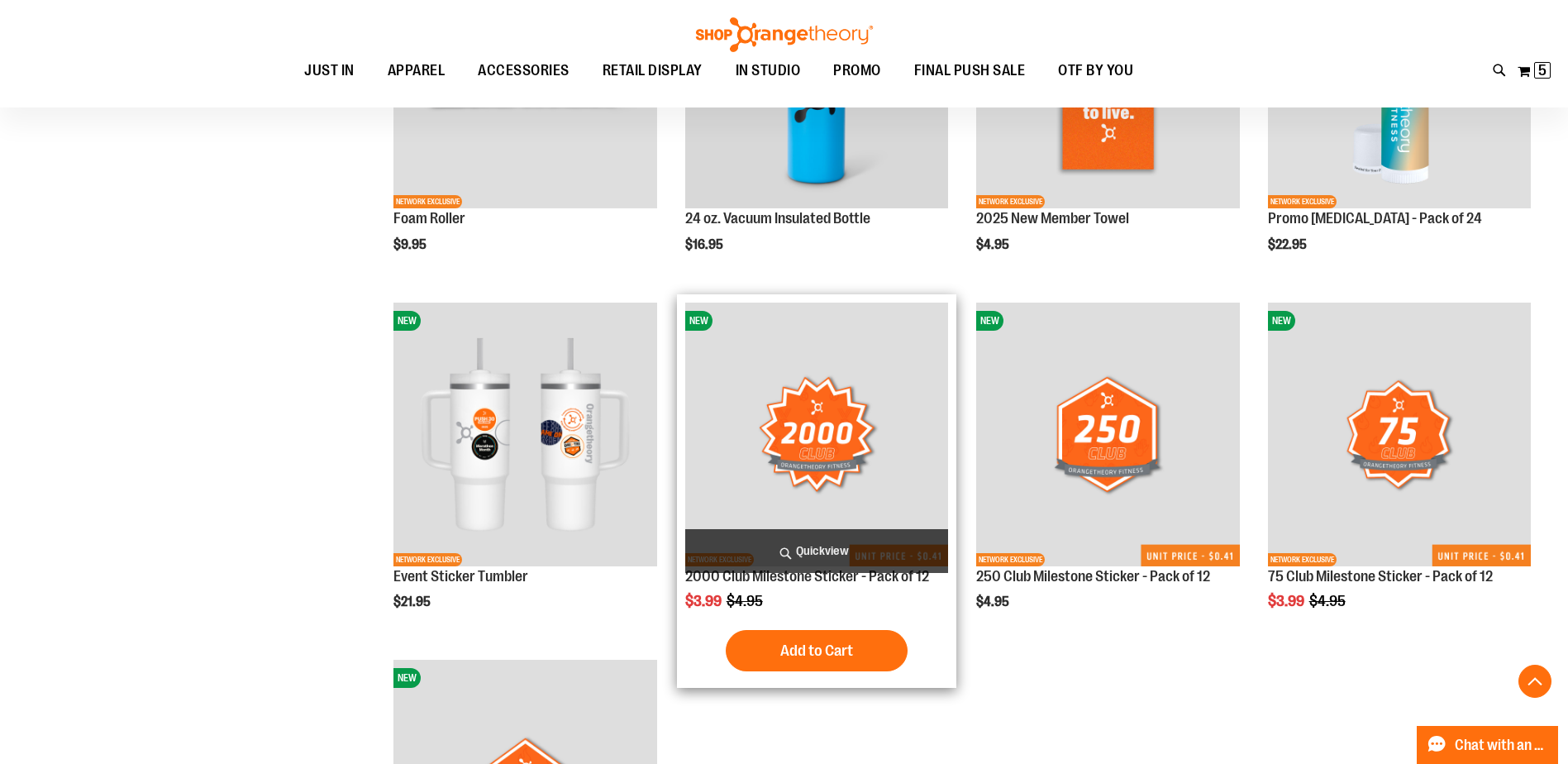
scroll to position [2149, 0]
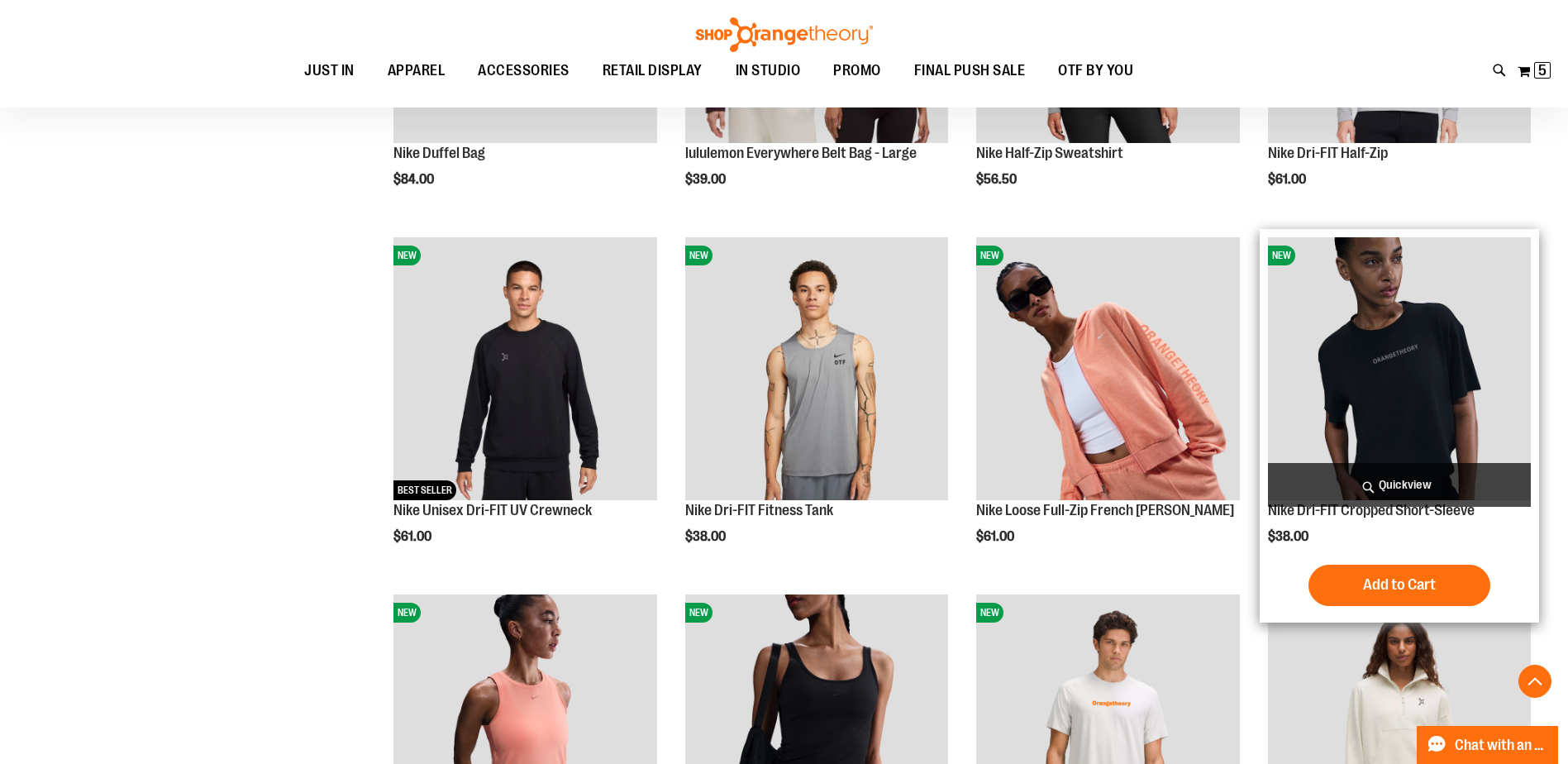
scroll to position [165, 0]
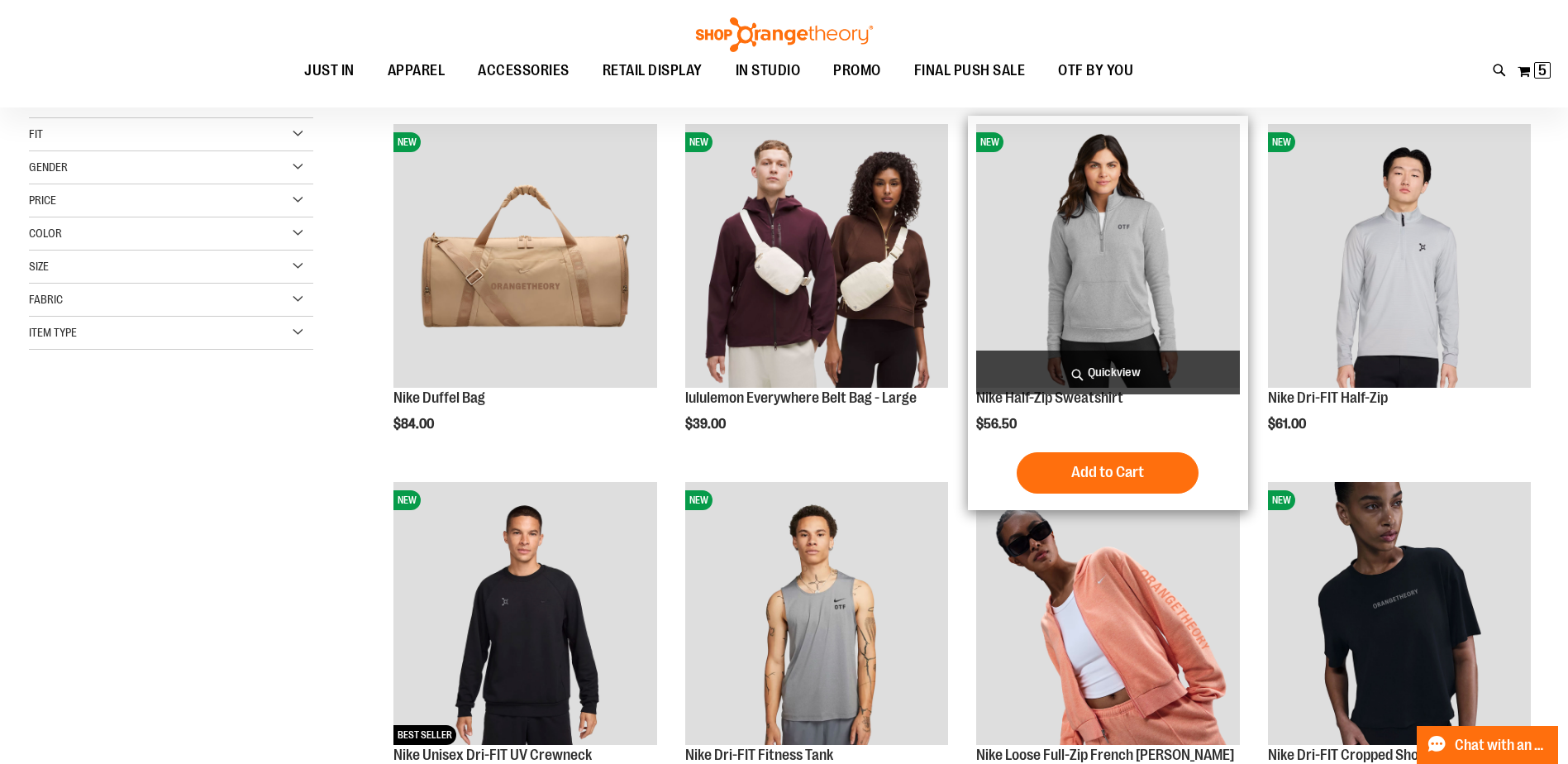
scroll to position [82, 0]
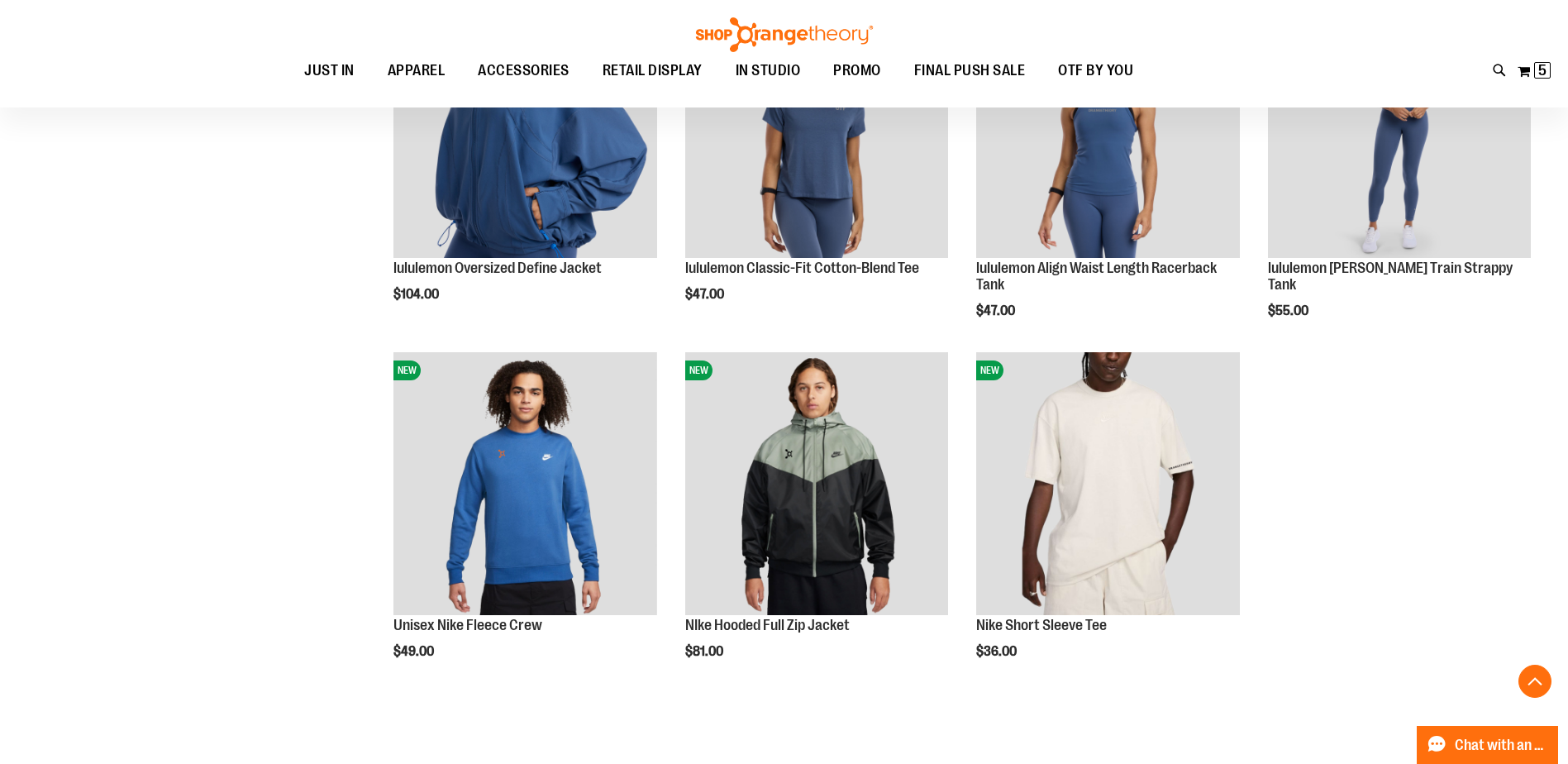
scroll to position [1322, 0]
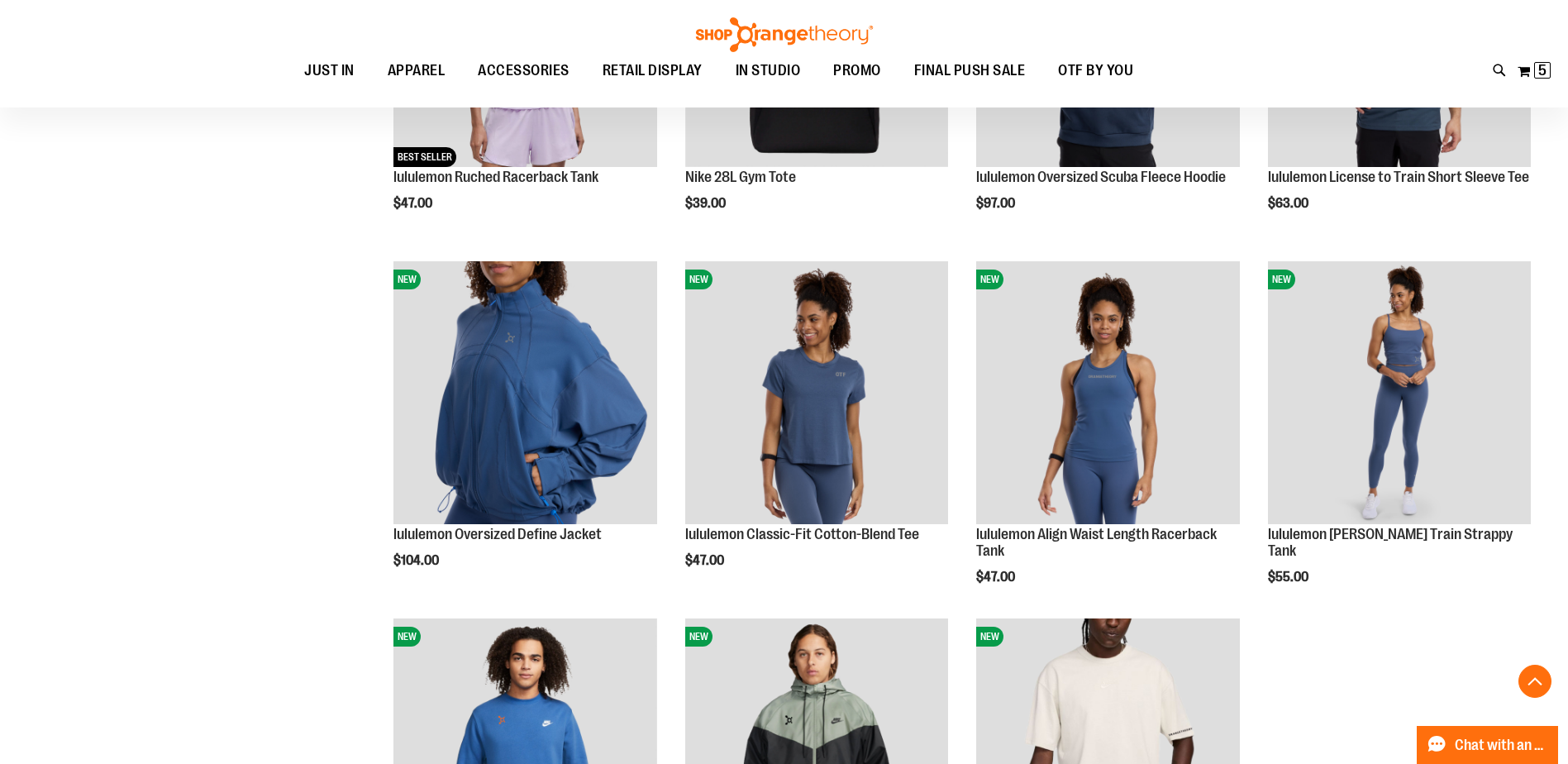
type input "**********"
drag, startPoint x: 294, startPoint y: 37, endPoint x: 277, endPoint y: 70, distance: 37.1
click at [291, 38] on div "Toggle Nav Search Popular Suggestions Advanced Search" at bounding box center [784, 53] width 1568 height 108
